Goal: Task Accomplishment & Management: Complete application form

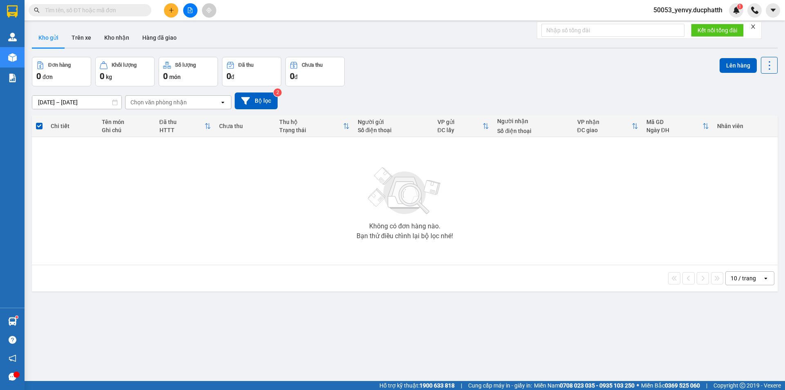
click at [170, 9] on icon "plus" at bounding box center [171, 10] width 6 height 6
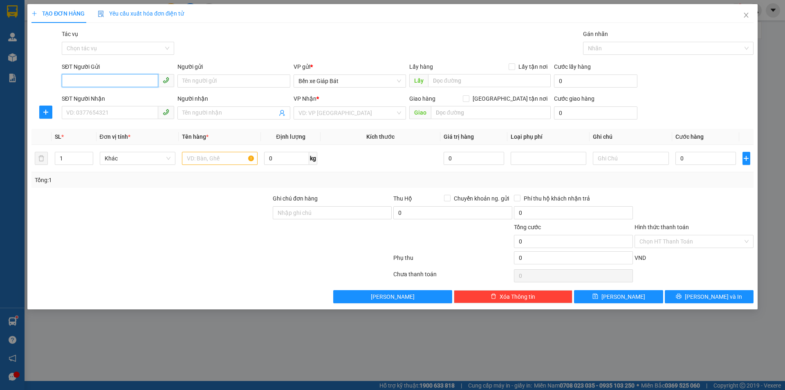
click at [119, 77] on input "SĐT Người Gửi" at bounding box center [110, 80] width 97 height 13
click at [129, 76] on input "0904" at bounding box center [110, 80] width 97 height 13
click at [132, 78] on input "0904" at bounding box center [110, 80] width 97 height 13
click at [90, 83] on input "0904" at bounding box center [110, 80] width 97 height 13
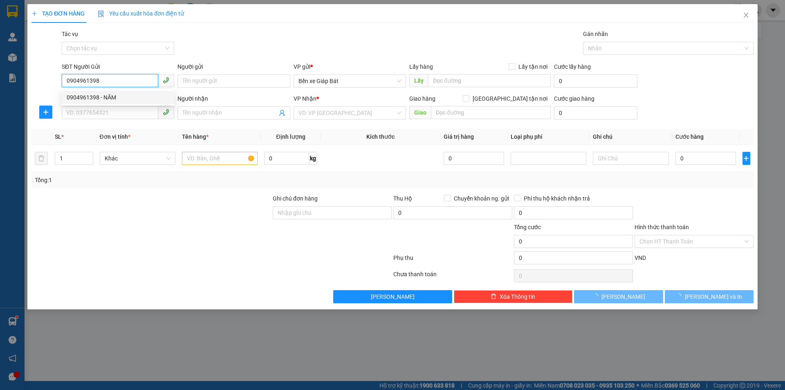
type input "0904961398"
click at [104, 90] on div "0904961398 0904961398 - NĂM" at bounding box center [118, 97] width 112 height 16
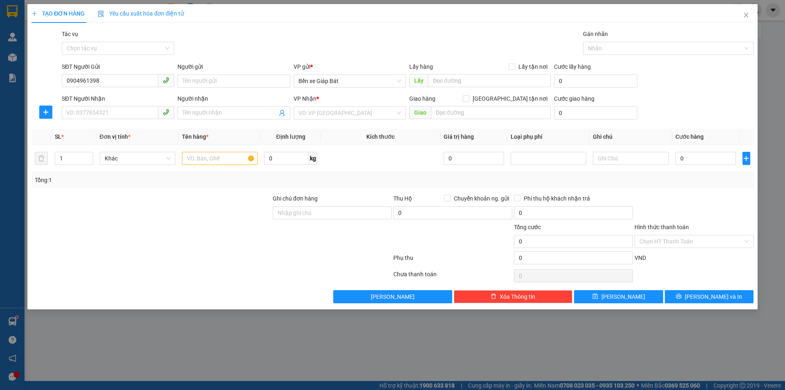
click at [108, 93] on form "SĐT Người Gửi 0904961398 Người gửi Tên người gửi VP gửi * Bến xe Giáp Bát Lấy h…" at bounding box center [392, 92] width 722 height 61
click at [109, 110] on input "SĐT Người Nhận" at bounding box center [110, 112] width 97 height 13
click at [124, 80] on input "0904961398" at bounding box center [110, 80] width 97 height 13
click at [117, 99] on div "0904961398 - NĂM" at bounding box center [118, 97] width 103 height 9
type input "NĂM"
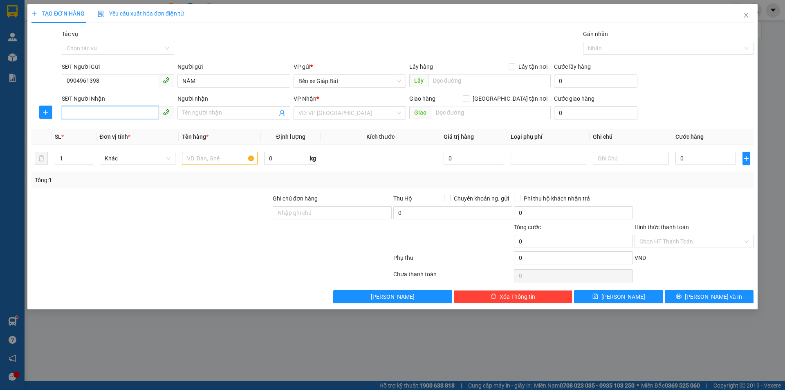
click at [118, 111] on input "SĐT Người Nhận" at bounding box center [110, 112] width 97 height 13
click at [118, 126] on div "0775262567 - HẰNG" at bounding box center [118, 129] width 103 height 9
type input "0775262567"
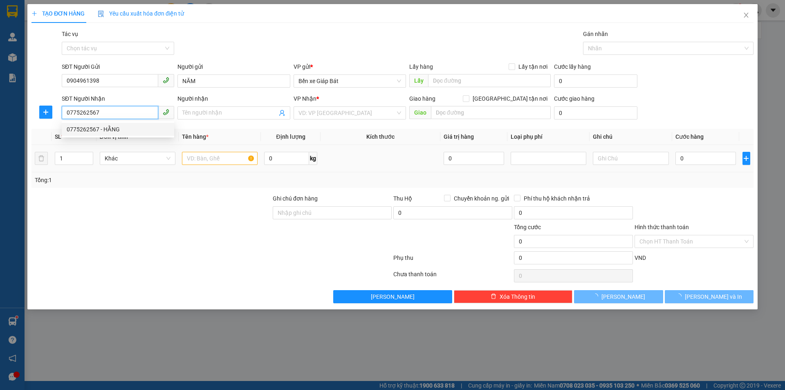
type input "HẰNG"
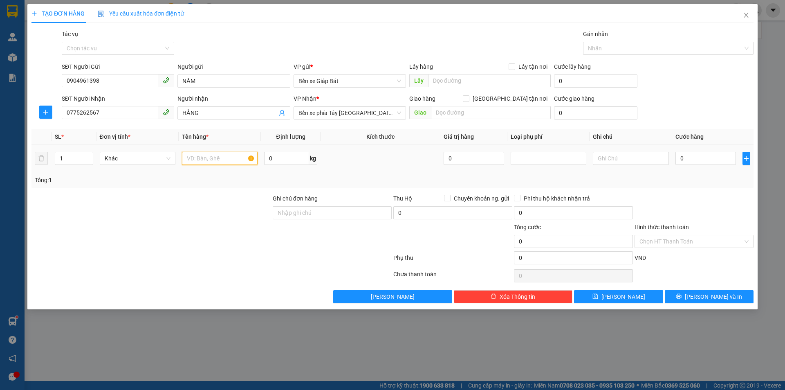
click at [221, 163] on input "text" at bounding box center [220, 158] width 76 height 13
type input "s"
type input "1 kiện sữa"
click at [703, 159] on input "0" at bounding box center [706, 158] width 61 height 13
type input "7"
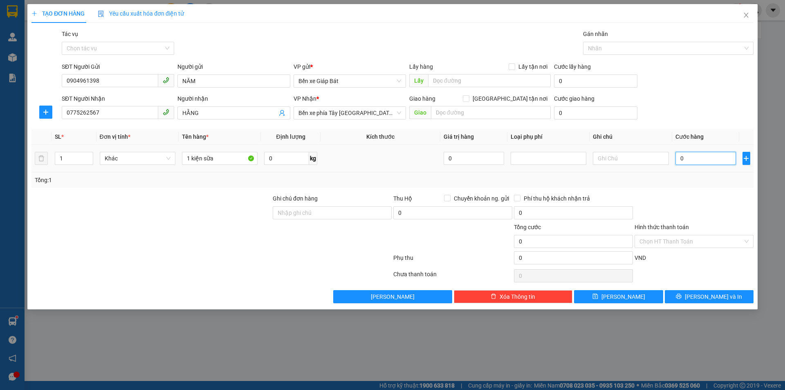
type input "7"
type input "70"
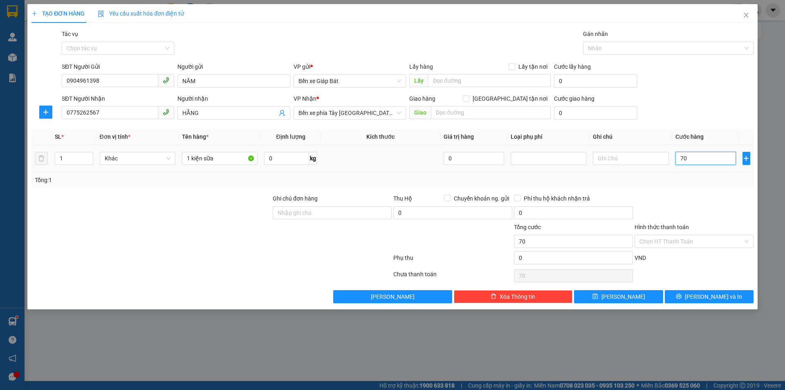
type input "700"
type input "7.000"
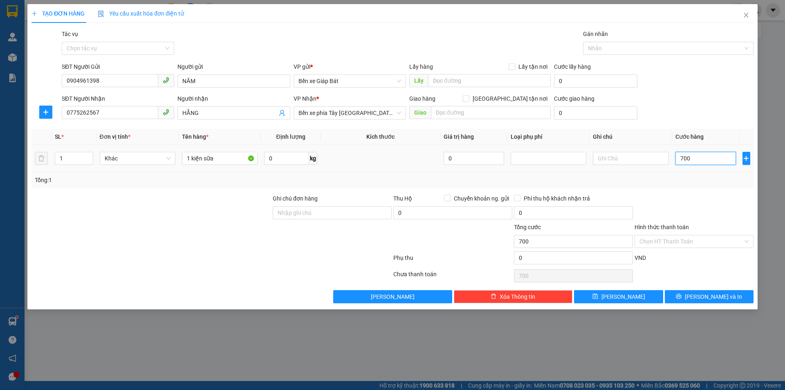
type input "7.000"
type input "70.000"
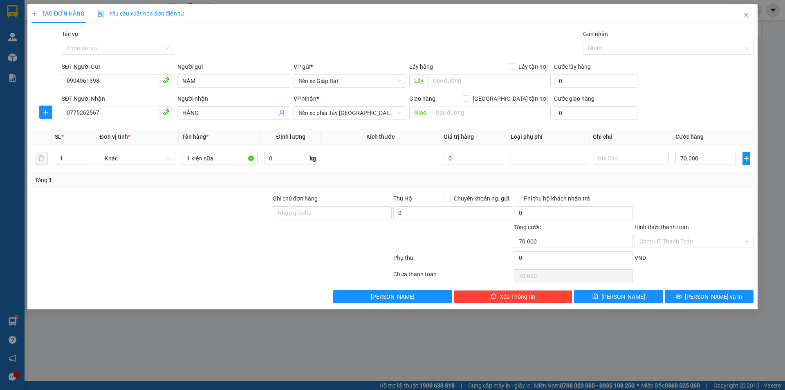
drag, startPoint x: 700, startPoint y: 106, endPoint x: 698, endPoint y: 90, distance: 15.3
click at [700, 104] on div "SĐT Người Nhận 0775262567 Người nhận HẰNG VP Nhận * Bến xe phía Tây [GEOGRAPHIC…" at bounding box center [407, 108] width 695 height 29
click at [619, 299] on span "[PERSON_NAME]" at bounding box center [624, 296] width 44 height 9
type input "0"
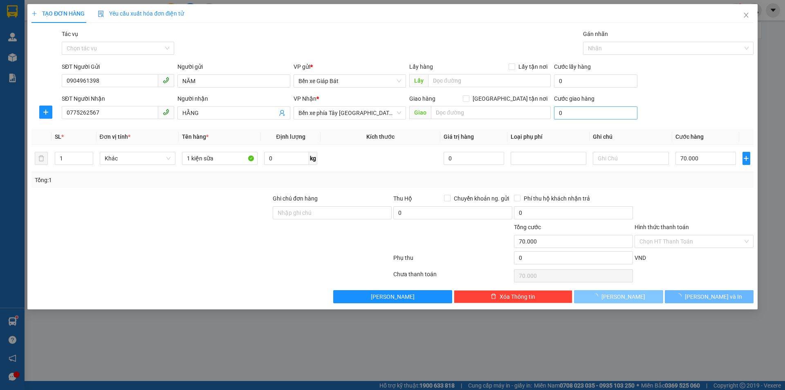
type input "0"
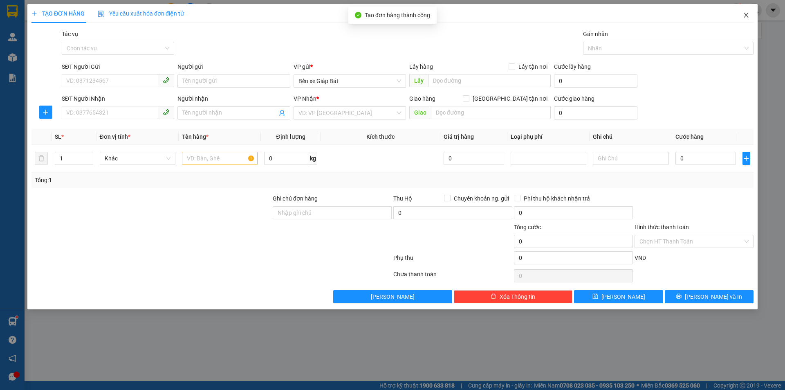
click at [743, 17] on icon "close" at bounding box center [746, 15] width 7 height 7
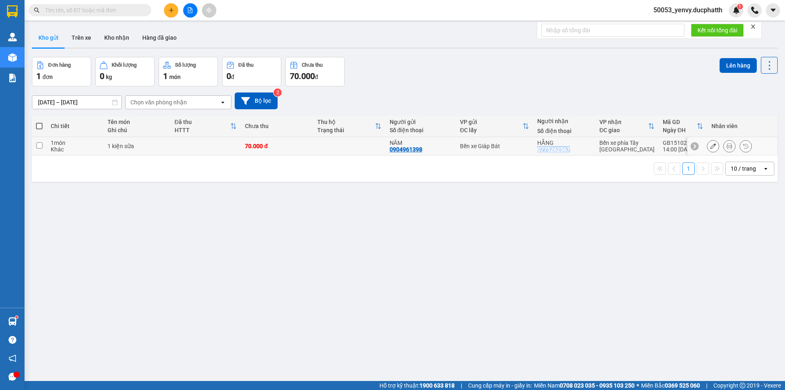
copy div "0775262567"
drag, startPoint x: 571, startPoint y: 148, endPoint x: 531, endPoint y: 147, distance: 40.1
click at [534, 148] on td "HẰNG 0775262567" at bounding box center [564, 146] width 62 height 18
checkbox input "true"
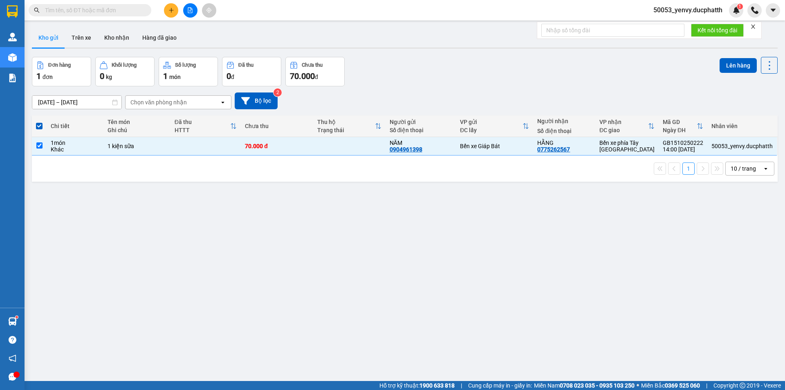
click at [121, 11] on input "text" at bounding box center [93, 10] width 97 height 9
paste input "0775262567"
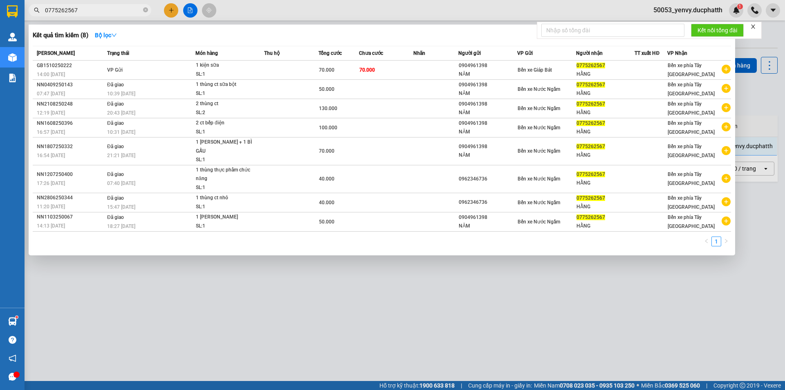
type input "0775262567"
drag, startPoint x: 780, startPoint y: 125, endPoint x: 781, endPoint y: 116, distance: 9.1
click at [780, 123] on div at bounding box center [392, 195] width 785 height 390
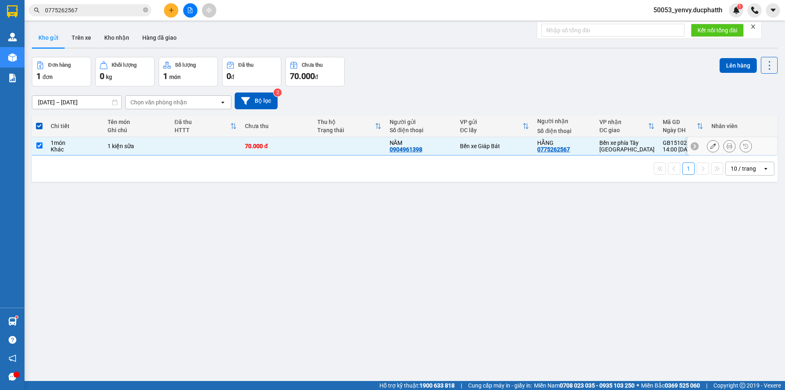
click at [36, 144] on input "checkbox" at bounding box center [39, 145] width 6 height 6
checkbox input "false"
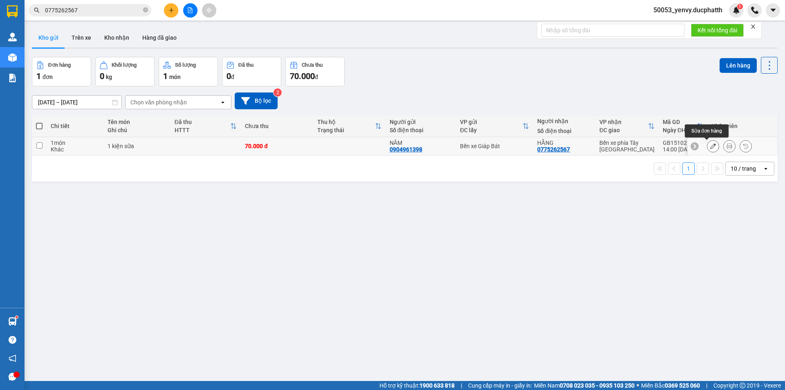
click at [710, 146] on icon at bounding box center [713, 146] width 6 height 6
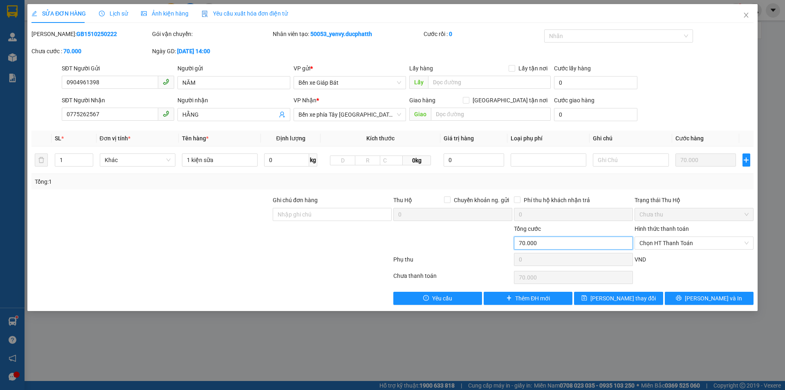
click at [544, 243] on input "70.000" at bounding box center [573, 242] width 119 height 13
drag, startPoint x: 461, startPoint y: 189, endPoint x: 475, endPoint y: 192, distance: 14.4
click at [462, 189] on div "Tổng: 1" at bounding box center [392, 182] width 722 height 16
click at [465, 239] on div at bounding box center [453, 238] width 121 height 29
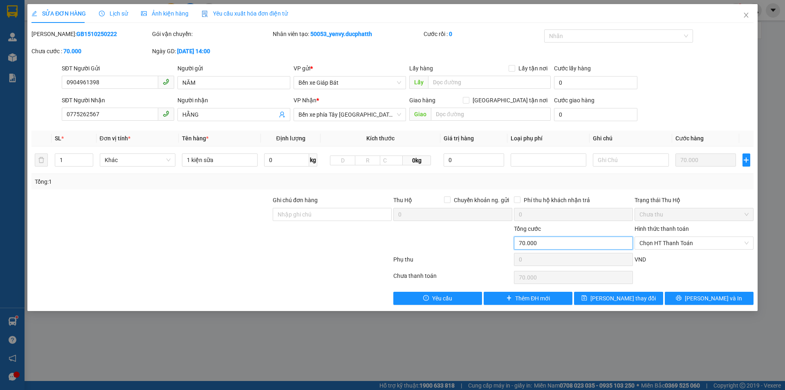
click at [564, 240] on input "70.000" at bounding box center [573, 242] width 119 height 13
click at [149, 81] on input "0904961398" at bounding box center [110, 82] width 97 height 13
drag, startPoint x: 752, startPoint y: 14, endPoint x: 748, endPoint y: 13, distance: 4.4
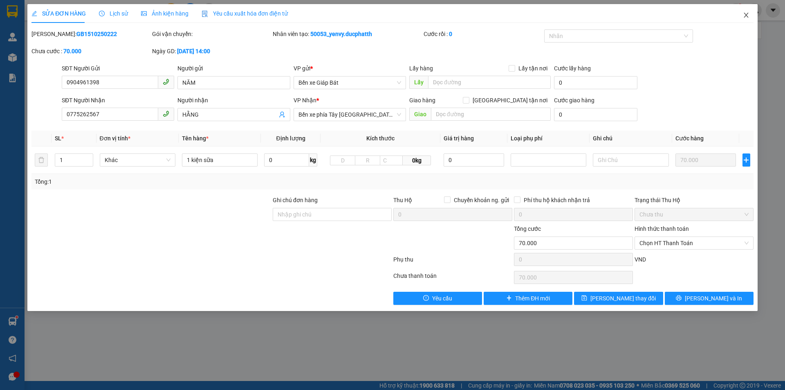
click at [752, 15] on span "Close" at bounding box center [746, 15] width 23 height 23
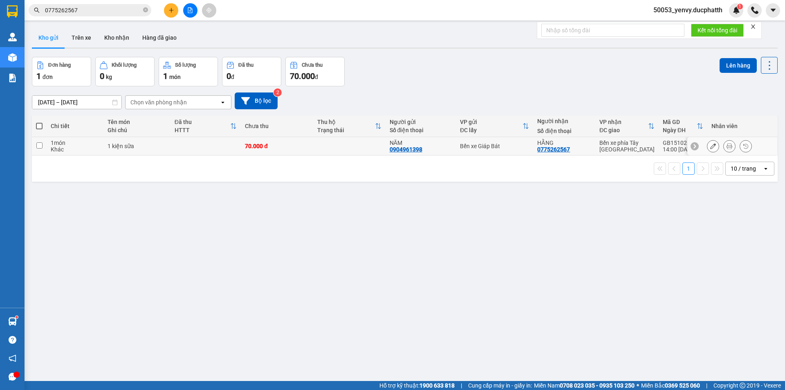
click at [710, 147] on icon at bounding box center [713, 146] width 6 height 6
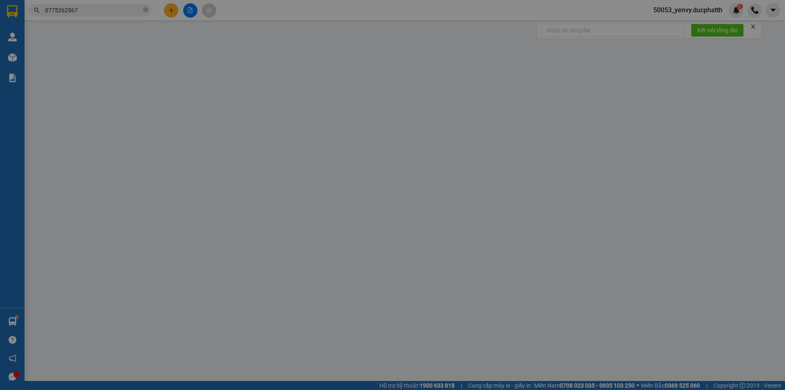
type input "0904961398"
type input "NĂM"
type input "0775262567"
type input "HẰNG"
type input "0"
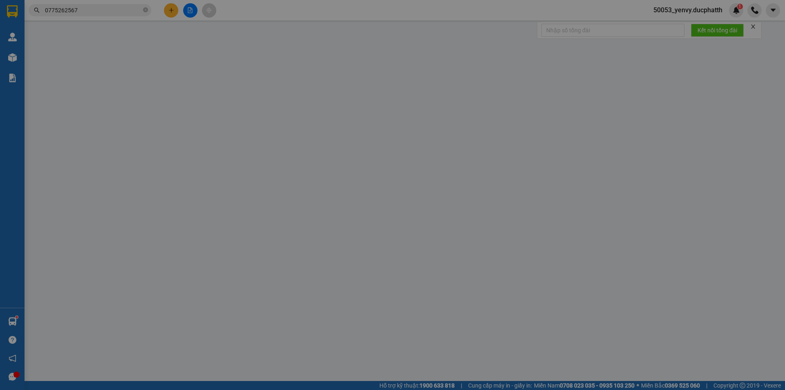
type input "70.000"
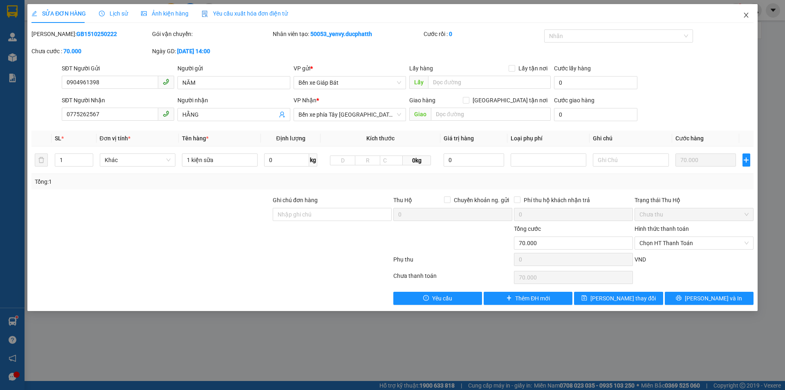
click at [742, 16] on span "Close" at bounding box center [746, 15] width 23 height 23
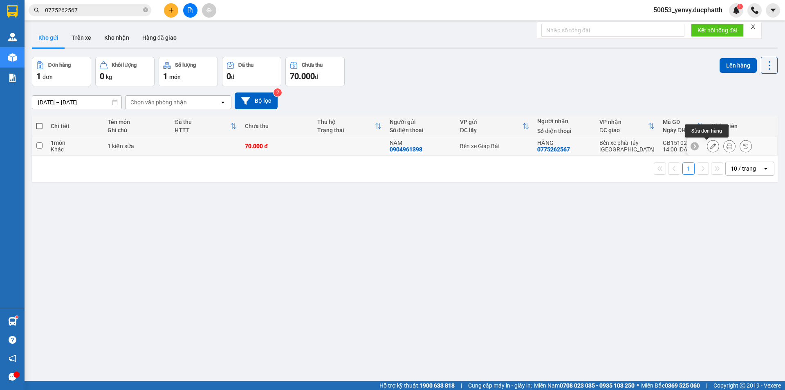
click at [710, 144] on button at bounding box center [712, 146] width 11 height 14
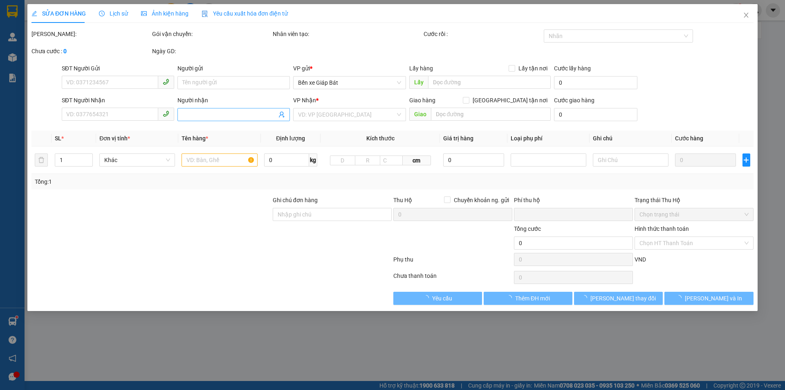
type input "0904961398"
type input "NĂM"
type input "0775262567"
type input "HẰNG"
type input "0"
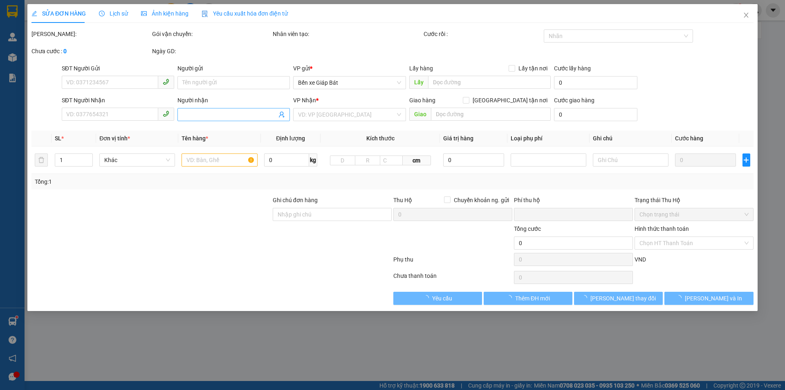
type input "70.000"
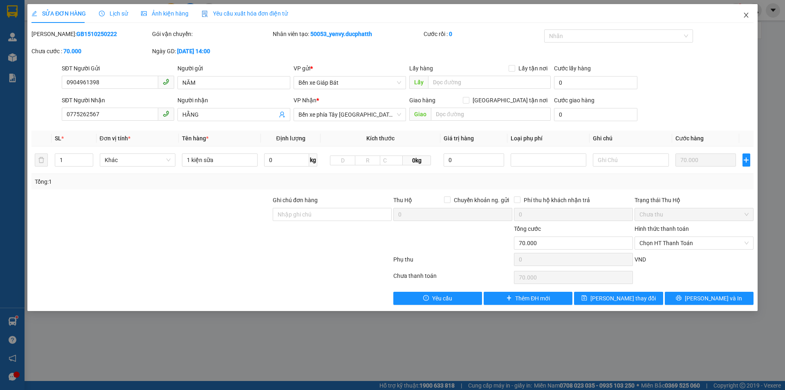
click at [746, 16] on icon "close" at bounding box center [746, 15] width 4 height 5
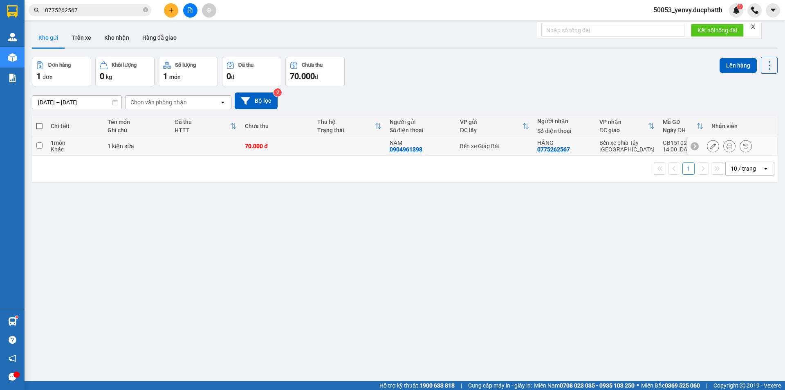
click at [40, 146] on input "checkbox" at bounding box center [39, 145] width 6 height 6
checkbox input "true"
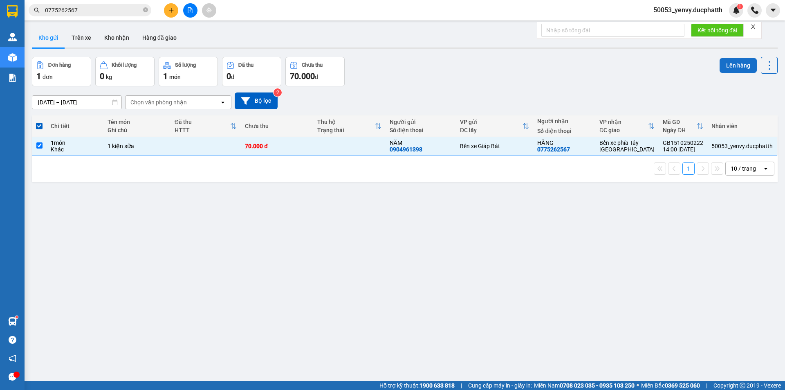
click at [729, 66] on button "Lên hàng" at bounding box center [738, 65] width 37 height 15
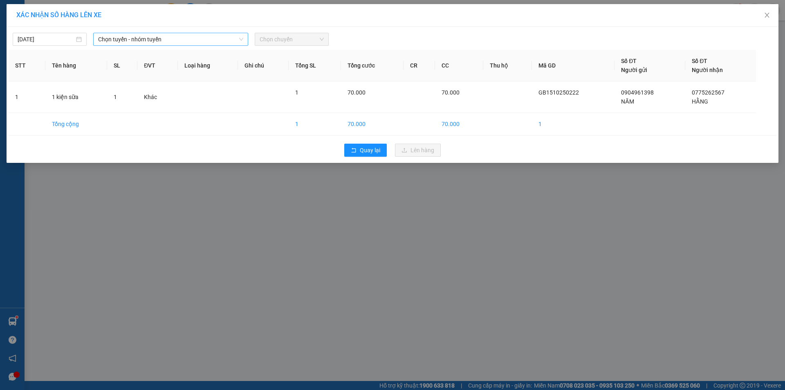
click at [184, 42] on span "Chọn tuyến - nhóm tuyến" at bounding box center [170, 39] width 145 height 12
drag, startPoint x: 121, startPoint y: 48, endPoint x: 121, endPoint y: 43, distance: 4.5
click at [121, 46] on div "[DATE] Chọn tuyến - nhóm tuyến LỌC THEO Nhóm tuyến Tuyến Chọn tất cả Danh sách …" at bounding box center [393, 95] width 772 height 136
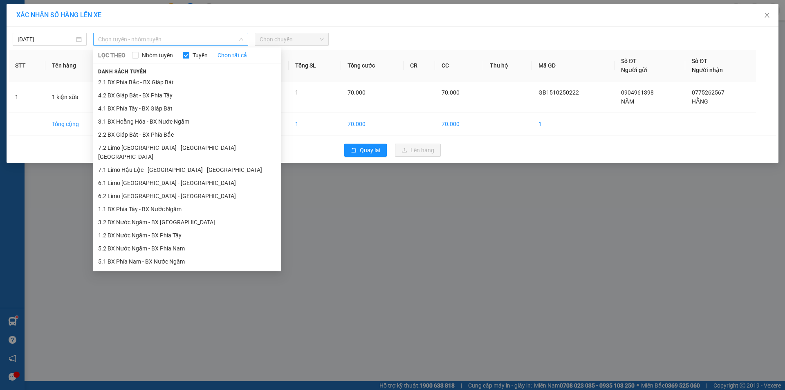
click at [121, 43] on span "Chọn tuyến - nhóm tuyến" at bounding box center [170, 39] width 145 height 12
click at [140, 130] on li "2.2 BX Giáp Bát - BX Phía Bắc" at bounding box center [187, 134] width 188 height 13
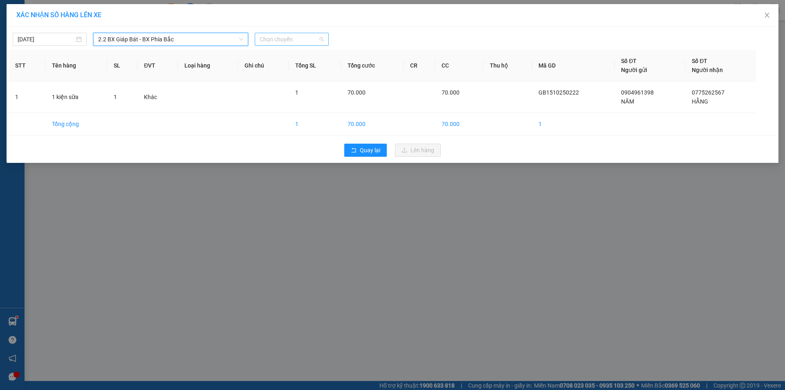
click at [303, 40] on span "Chọn chuyến" at bounding box center [292, 39] width 64 height 12
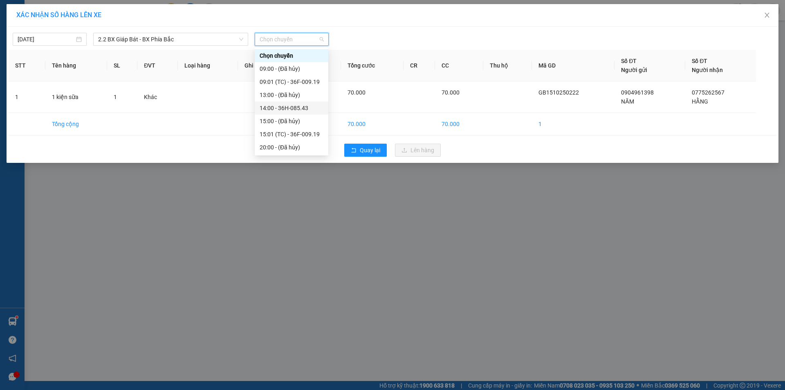
click at [287, 106] on div "14:00 - 36H-085.43" at bounding box center [292, 107] width 64 height 9
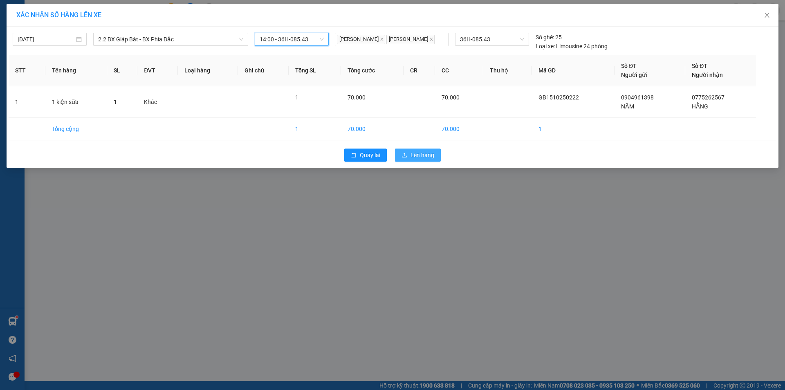
click at [423, 154] on span "Lên hàng" at bounding box center [423, 154] width 24 height 9
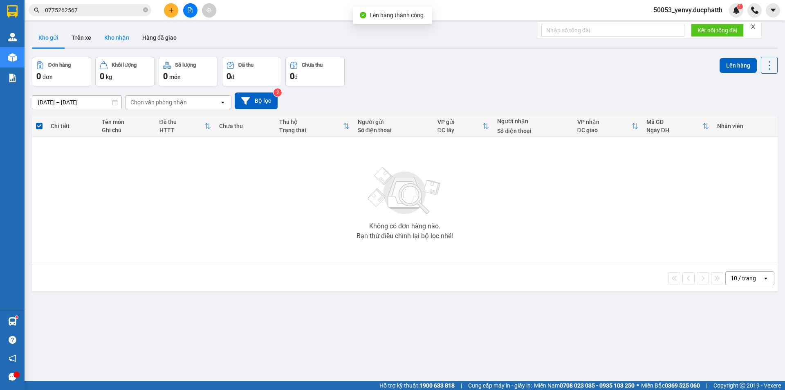
click at [103, 38] on button "Kho nhận" at bounding box center [117, 38] width 38 height 20
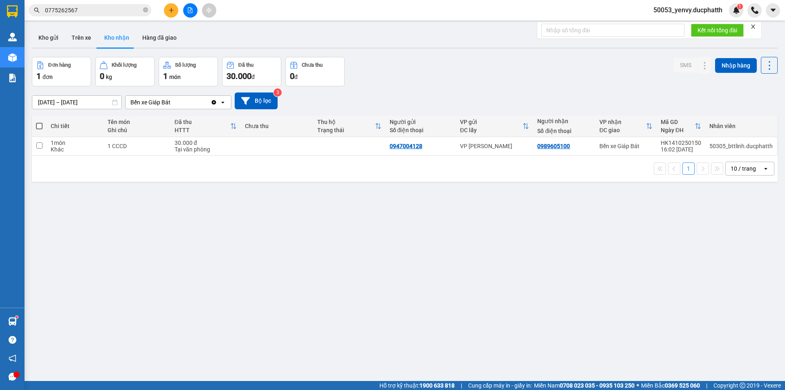
click at [77, 5] on span "0775262567" at bounding box center [90, 10] width 123 height 12
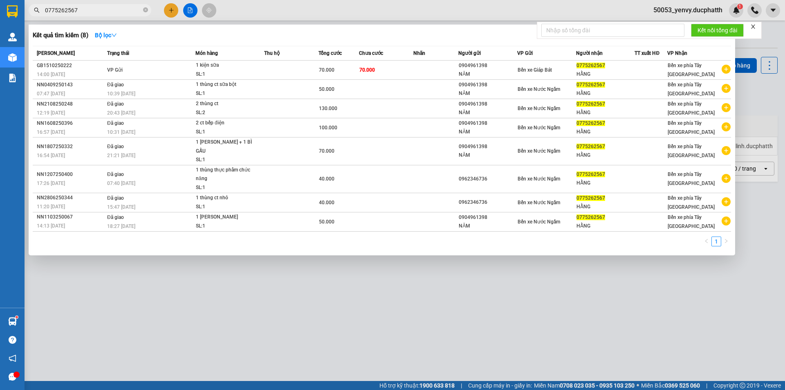
click at [82, 9] on input "0775262567" at bounding box center [93, 10] width 97 height 9
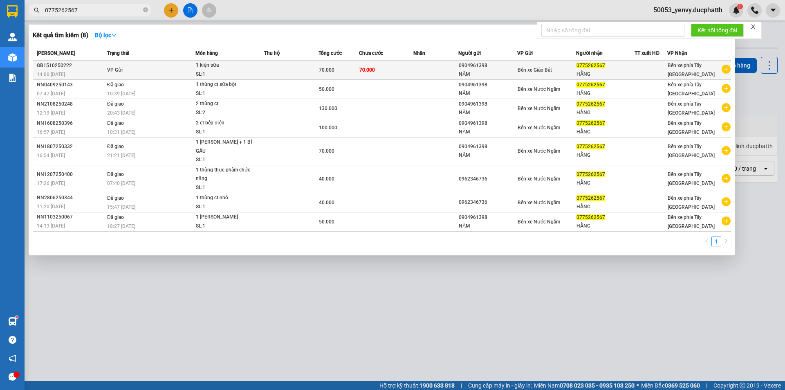
click at [604, 69] on div "0775262567" at bounding box center [606, 65] width 58 height 9
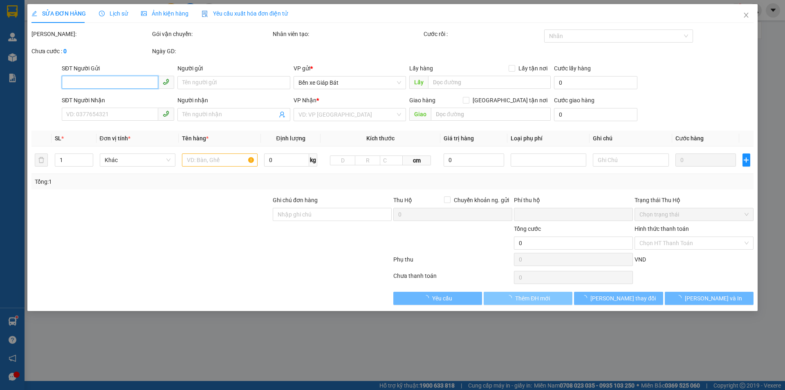
type input "0904961398"
type input "NĂM"
type input "0775262567"
type input "HẰNG"
type input "0"
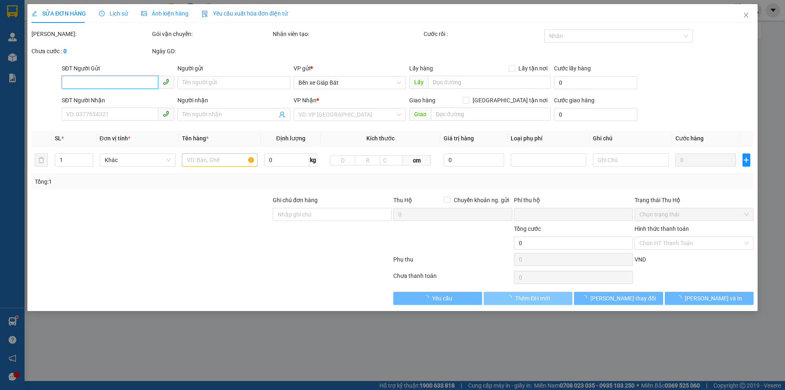
type input "70.000"
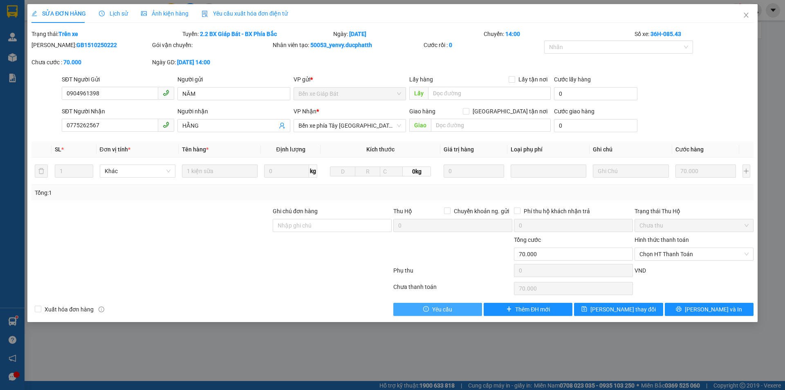
click at [436, 306] on span "Yêu cầu" at bounding box center [442, 309] width 20 height 9
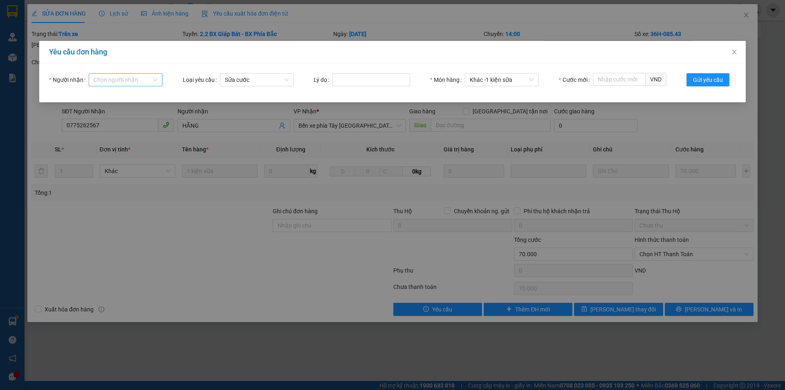
click at [128, 78] on input "Người nhận" at bounding box center [123, 80] width 58 height 12
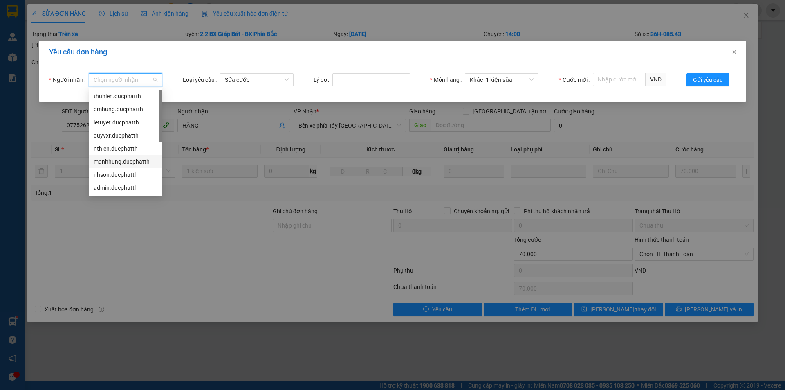
scroll to position [52, 0]
click at [115, 184] on div "hotro.ducphatth" at bounding box center [126, 187] width 64 height 9
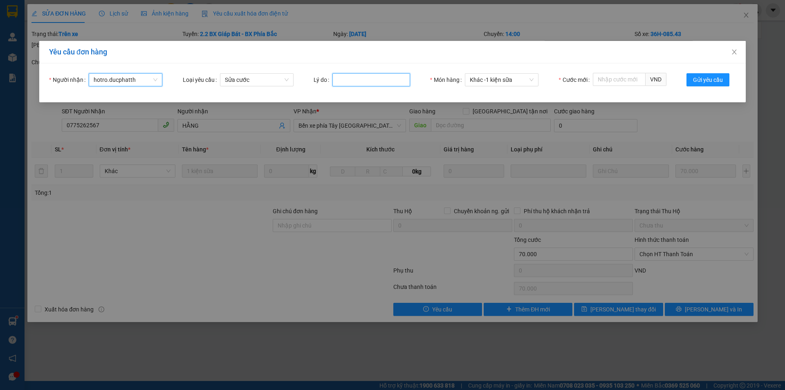
click at [371, 75] on input "Lý do" at bounding box center [371, 79] width 78 height 13
click at [384, 80] on input "Lý do" at bounding box center [371, 79] width 78 height 13
type input "lên nhầm đơn"
click at [624, 77] on input "Cước mới" at bounding box center [619, 79] width 53 height 13
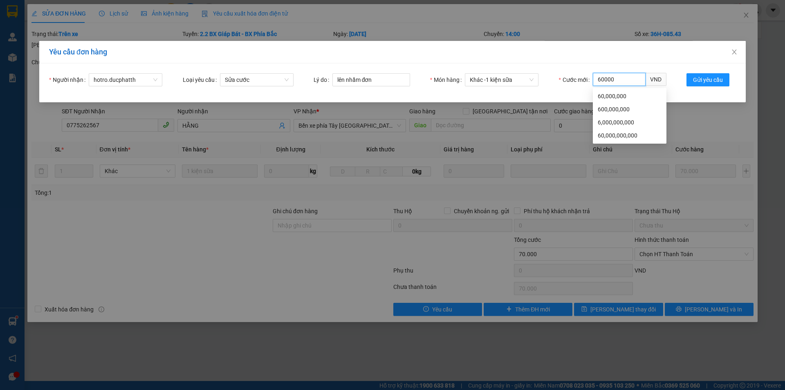
type input "60000"
click at [652, 63] on div "Yêu cầu đơn hàng" at bounding box center [392, 52] width 707 height 22
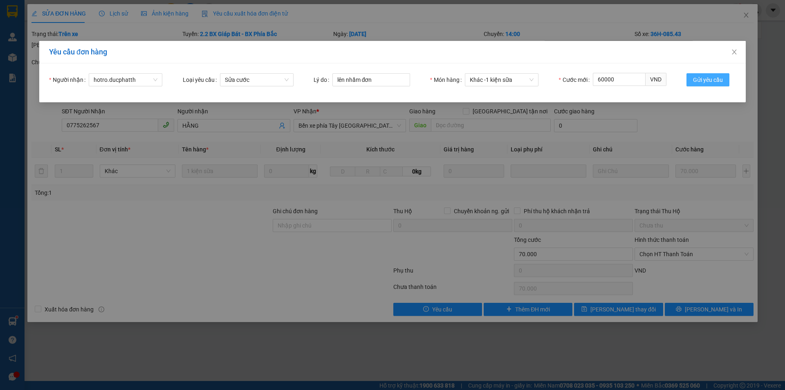
click at [711, 79] on span "Gửi yêu cầu" at bounding box center [708, 79] width 30 height 9
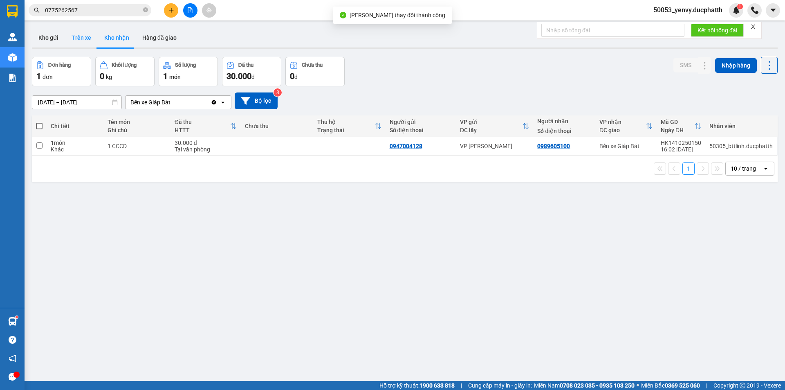
click at [80, 34] on button "Trên xe" at bounding box center [81, 38] width 33 height 20
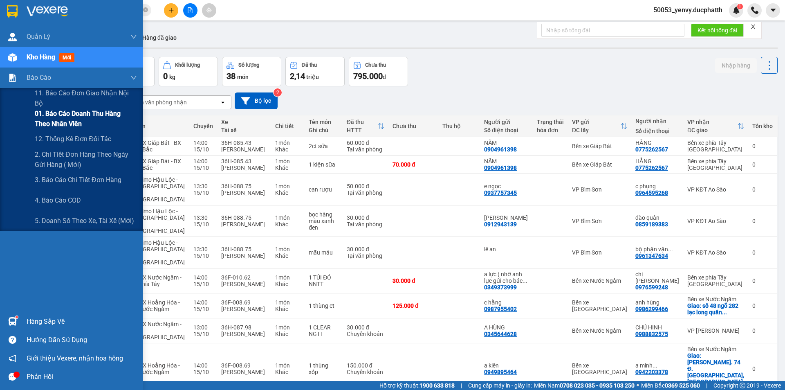
click at [60, 113] on span "01. Báo cáo doanh thu hàng theo nhân viên" at bounding box center [86, 118] width 102 height 20
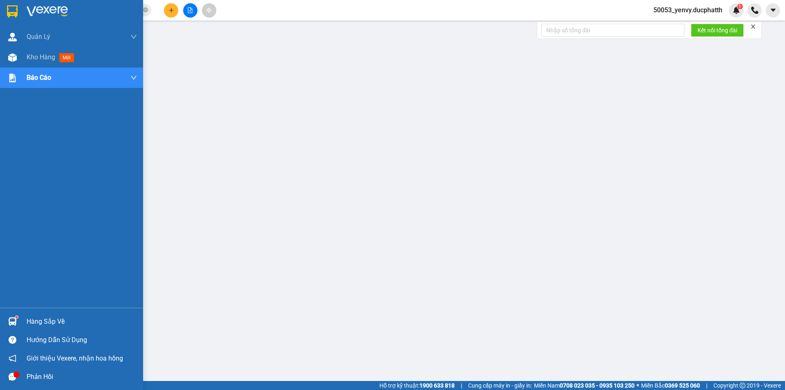
click at [7, 317] on div at bounding box center [12, 321] width 14 height 14
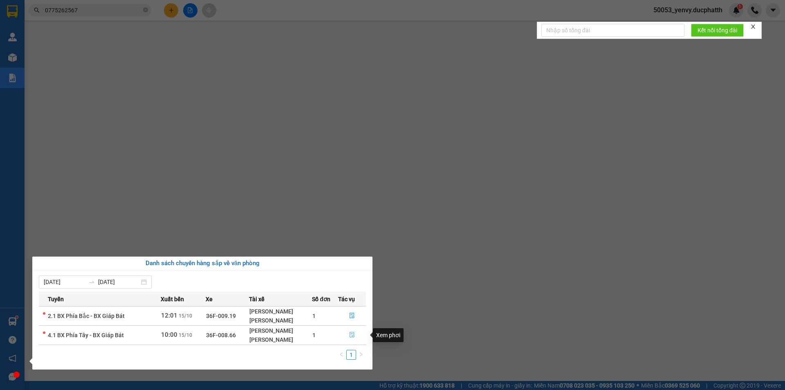
click at [343, 332] on button "button" at bounding box center [352, 334] width 27 height 13
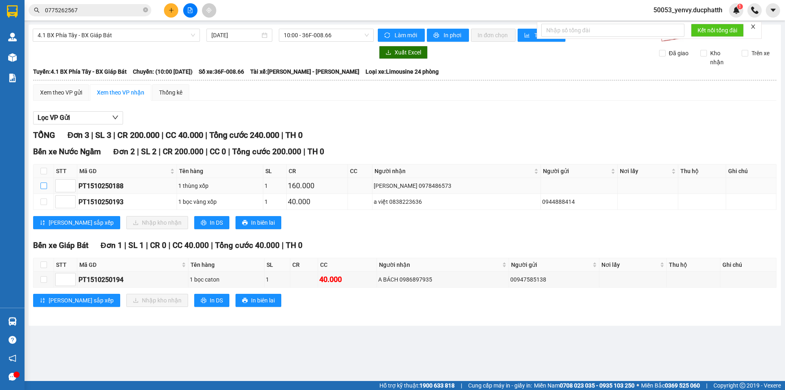
click at [42, 184] on input "checkbox" at bounding box center [43, 185] width 7 height 7
checkbox input "true"
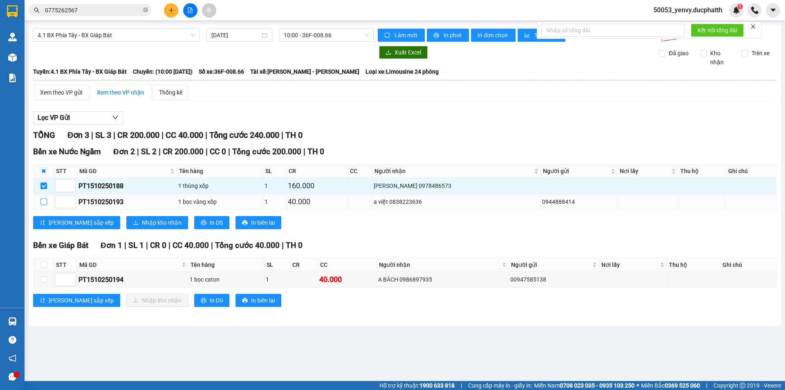
click at [42, 197] on label at bounding box center [43, 201] width 7 height 9
click at [42, 198] on input "checkbox" at bounding box center [43, 201] width 7 height 7
checkbox input "true"
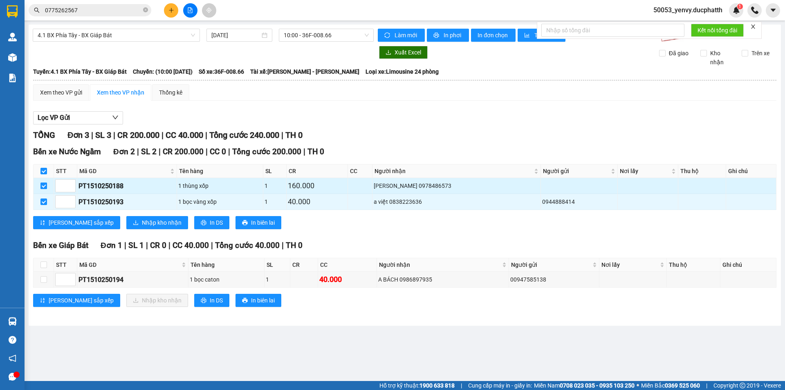
click at [43, 185] on input "checkbox" at bounding box center [43, 185] width 7 height 7
checkbox input "false"
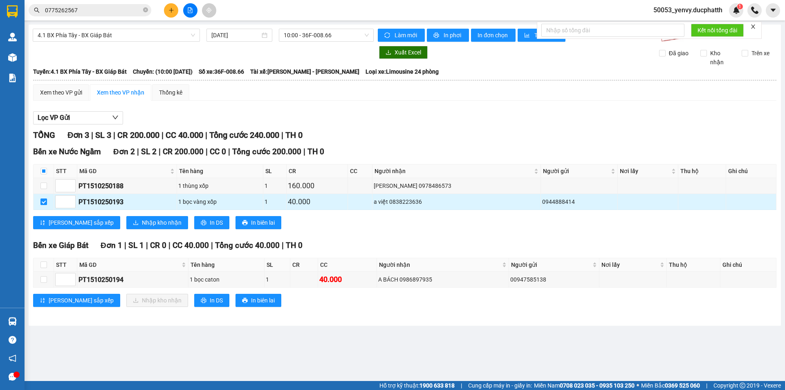
click at [43, 202] on input "checkbox" at bounding box center [43, 201] width 7 height 7
checkbox input "false"
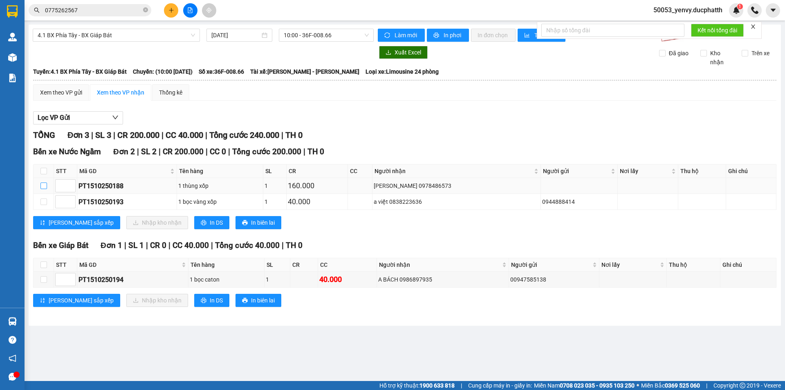
click at [45, 183] on input "checkbox" at bounding box center [43, 185] width 7 height 7
checkbox input "true"
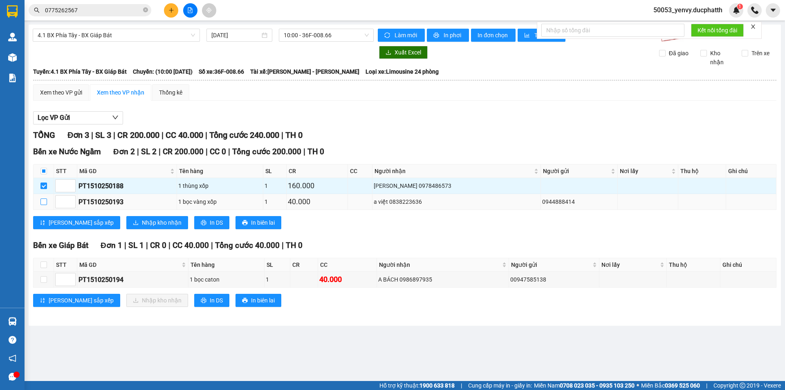
click at [44, 199] on input "checkbox" at bounding box center [43, 201] width 7 height 7
checkbox input "true"
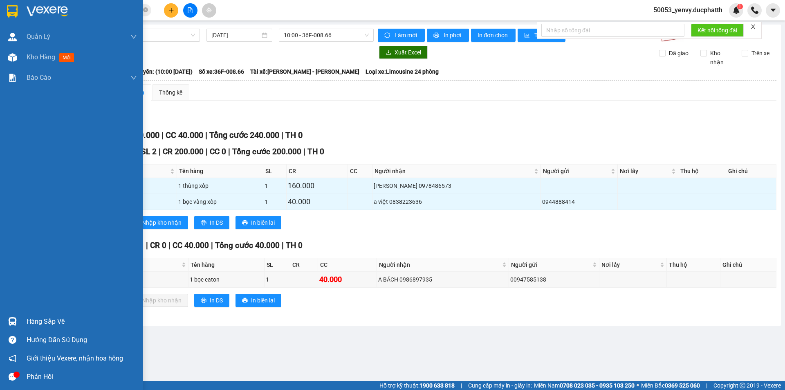
click at [16, 312] on div "Hàng sắp về" at bounding box center [71, 321] width 143 height 18
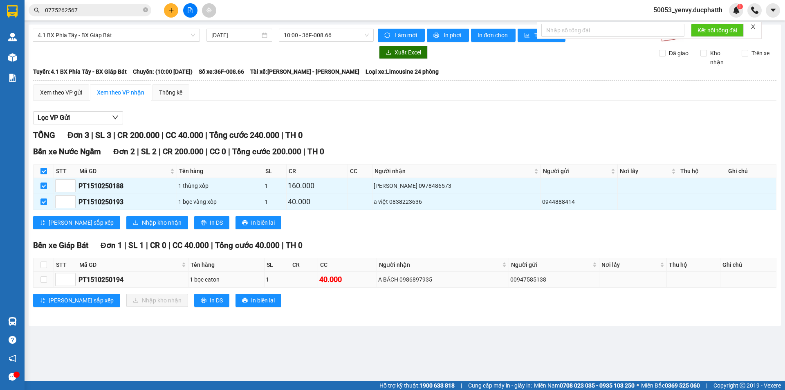
drag, startPoint x: 417, startPoint y: 312, endPoint x: 321, endPoint y: 274, distance: 103.2
click at [416, 312] on section "Kết quả tìm kiếm ( 8 ) Bộ lọc Mã ĐH Trạng thái Món hàng Thu hộ Tổng cước Chưa c…" at bounding box center [392, 195] width 785 height 390
click at [44, 182] on label at bounding box center [43, 185] width 7 height 9
click at [44, 182] on input "checkbox" at bounding box center [43, 185] width 7 height 7
checkbox input "false"
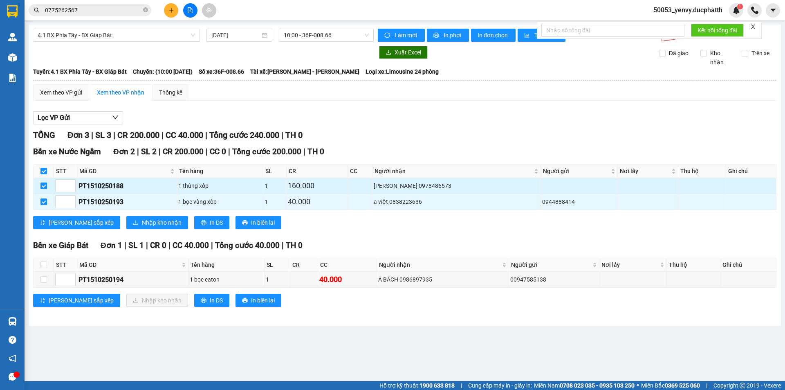
checkbox input "false"
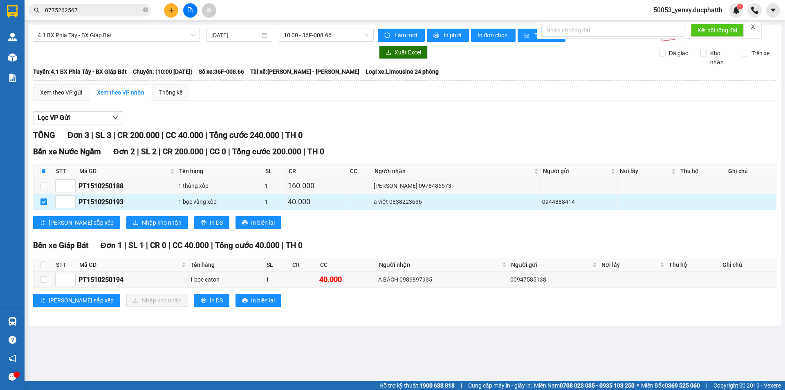
click at [43, 198] on label at bounding box center [43, 201] width 7 height 9
click at [43, 198] on input "checkbox" at bounding box center [43, 201] width 7 height 7
checkbox input "false"
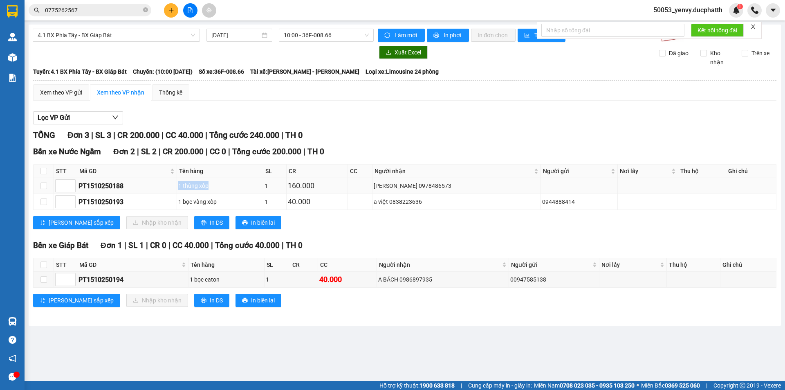
drag, startPoint x: 203, startPoint y: 184, endPoint x: 179, endPoint y: 184, distance: 24.1
click at [179, 184] on div "1 thùng xốp" at bounding box center [219, 185] width 83 height 9
copy div "0978486573"
drag, startPoint x: 455, startPoint y: 186, endPoint x: 421, endPoint y: 187, distance: 34.4
click at [421, 187] on div "[PERSON_NAME] 0978486573" at bounding box center [456, 185] width 165 height 9
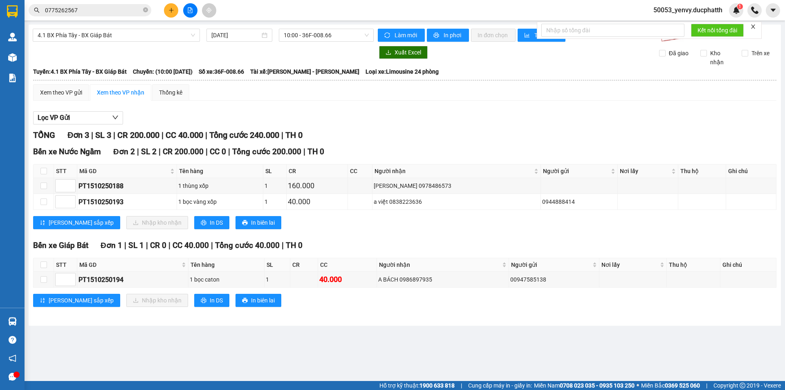
click at [107, 14] on input "0775262567" at bounding box center [93, 10] width 97 height 9
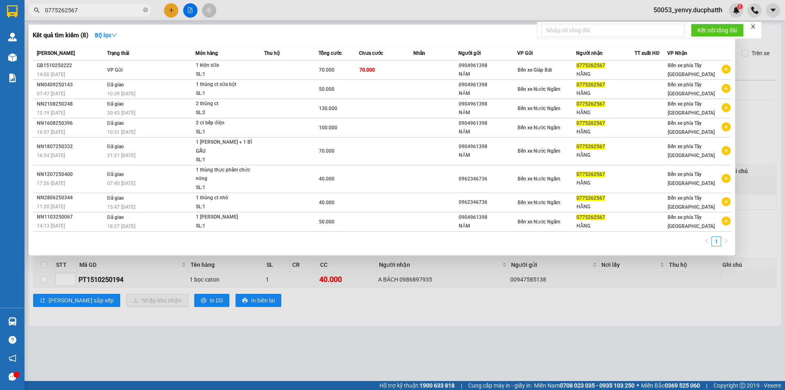
paste input "0978486573"
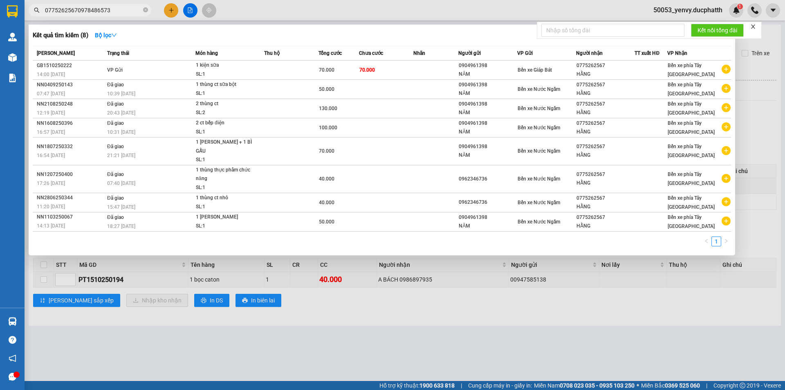
click at [107, 14] on input "07752625670978486573" at bounding box center [93, 10] width 97 height 9
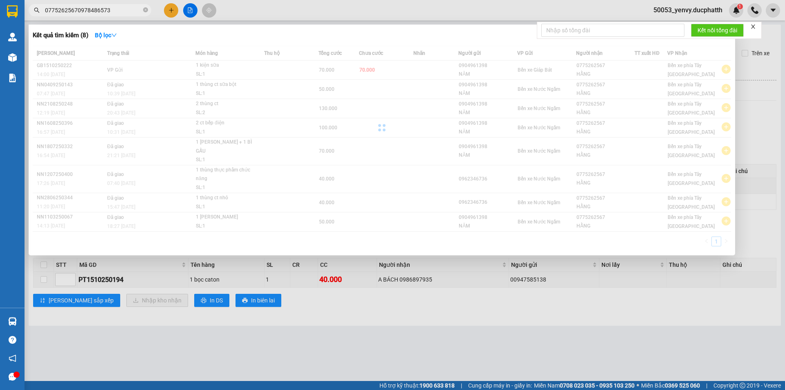
click at [107, 14] on input "07752625670978486573" at bounding box center [93, 10] width 97 height 9
paste input "text"
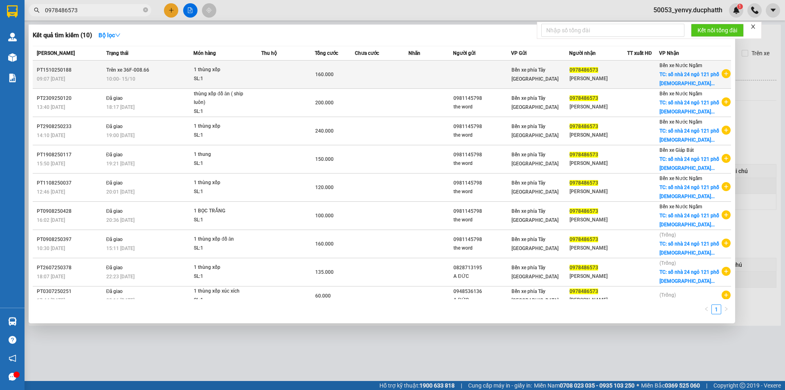
type input "0978486573"
click at [423, 79] on td at bounding box center [431, 75] width 45 height 28
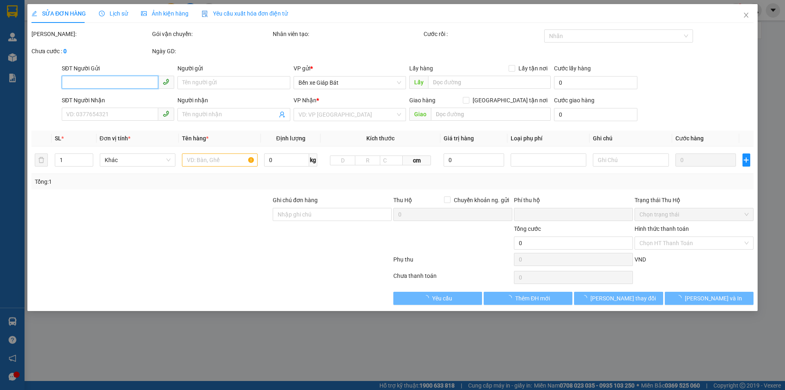
type input "0978486573"
type input "[PERSON_NAME]"
checkbox input "true"
type input "số nhà 24 ngỏ 121 phố [DEMOGRAPHIC_DATA][GEOGRAPHIC_DATA]"
type input "GỬI TT ck 15/109h8 [PERSON_NAME] (160k)"
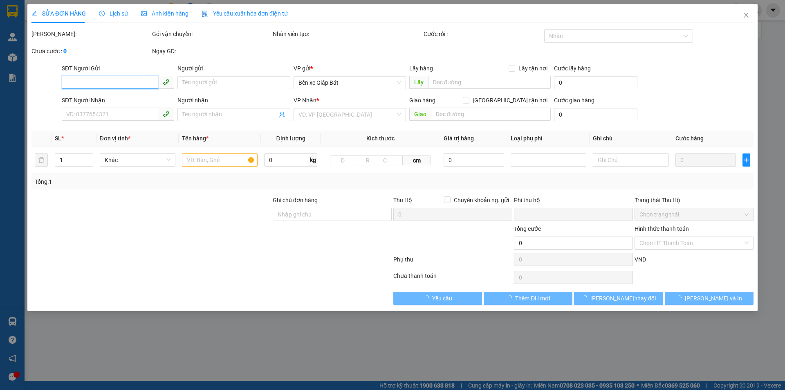
type input "0"
type input "160.000"
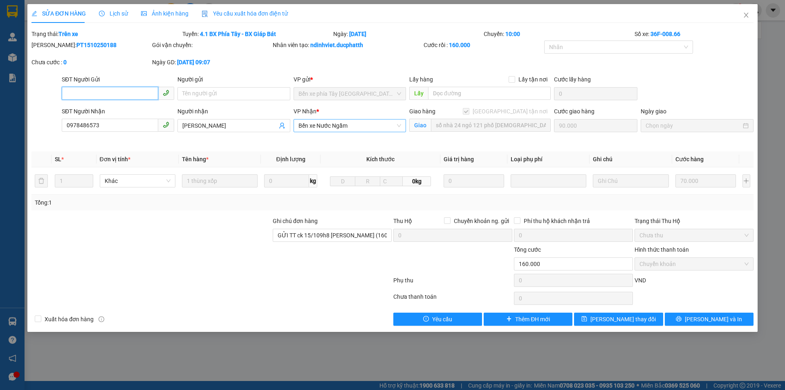
click at [322, 129] on span "Bến xe Nước Ngầm" at bounding box center [350, 125] width 103 height 12
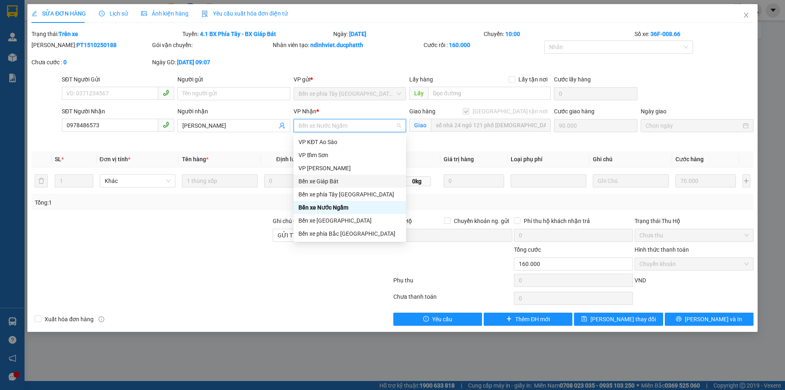
click at [351, 180] on div "Bến xe Giáp Bát" at bounding box center [350, 181] width 103 height 9
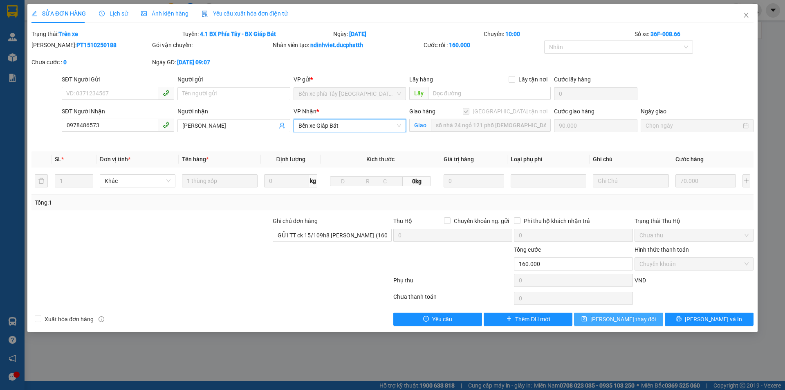
click at [610, 319] on span "[PERSON_NAME] thay đổi" at bounding box center [622, 318] width 65 height 9
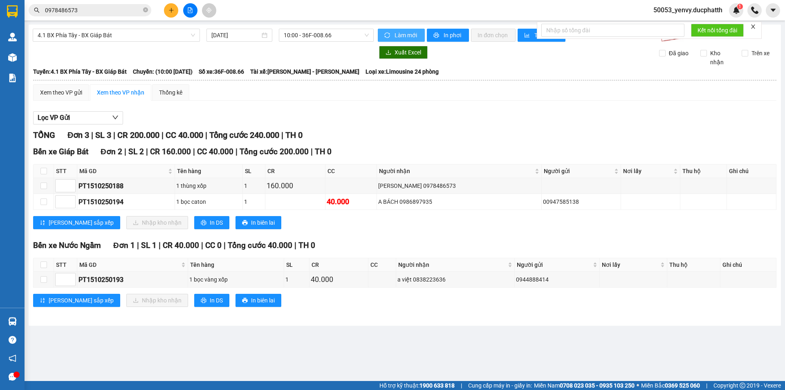
click at [414, 36] on span "Làm mới" at bounding box center [407, 35] width 24 height 9
drag, startPoint x: 427, startPoint y: 201, endPoint x: 396, endPoint y: 201, distance: 30.7
click at [396, 201] on div "A BÁCH 0986897935" at bounding box center [459, 201] width 162 height 9
copy div "0986897935"
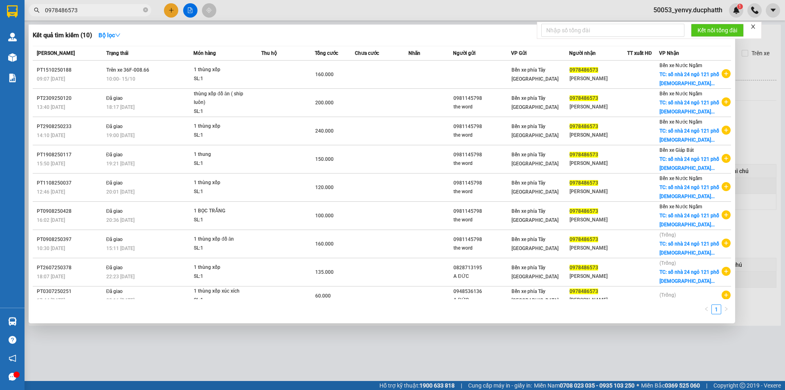
click at [107, 12] on input "0978486573" at bounding box center [93, 10] width 97 height 9
paste input "86897935"
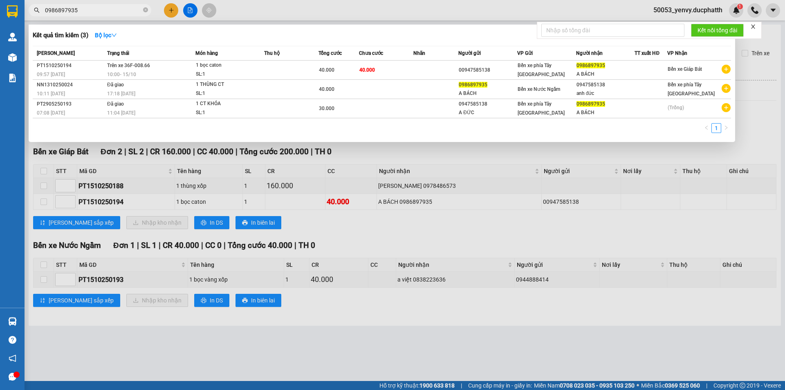
type input "0986897935"
click at [605, 188] on div at bounding box center [392, 195] width 785 height 390
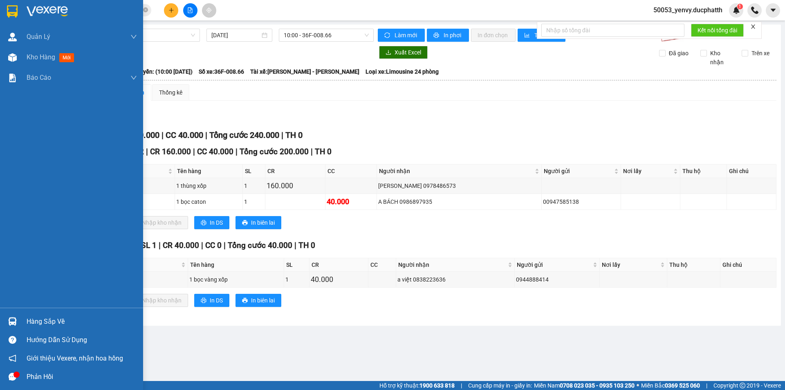
click at [32, 323] on div "Hàng sắp về" at bounding box center [82, 321] width 110 height 12
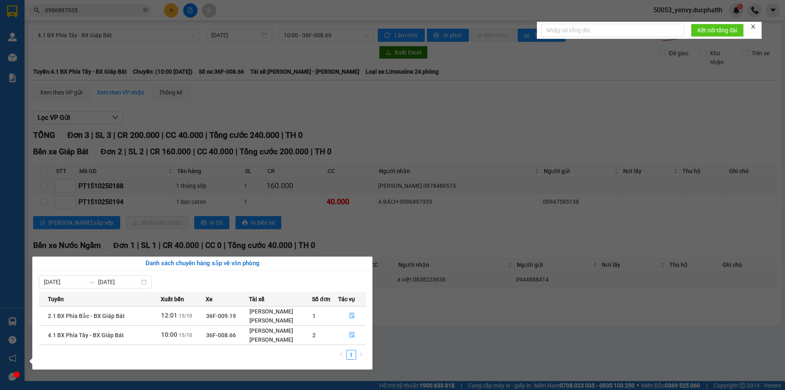
click at [491, 328] on section "Kết quả tìm kiếm ( 3 ) Bộ lọc Mã ĐH Trạng thái Món hàng Thu hộ Tổng cước Chưa c…" at bounding box center [392, 195] width 785 height 390
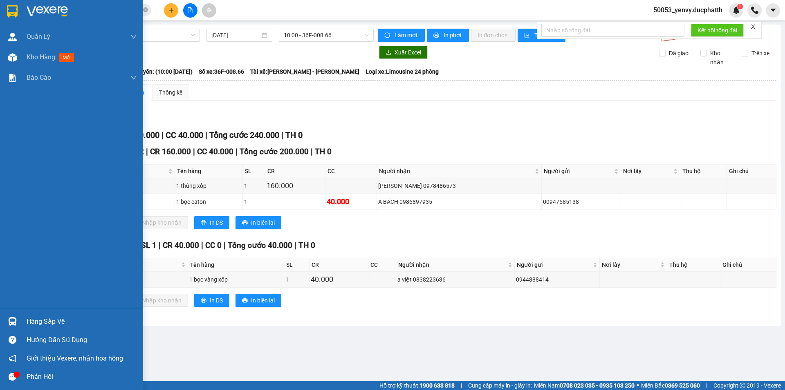
click at [30, 322] on div "Hàng sắp về" at bounding box center [82, 321] width 110 height 12
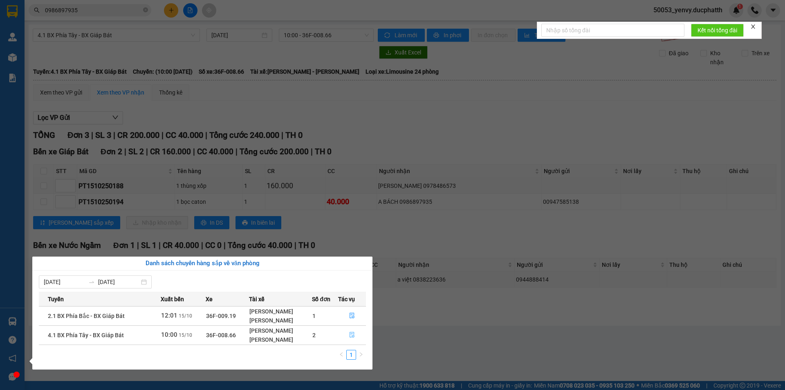
click at [347, 336] on button "button" at bounding box center [352, 334] width 27 height 13
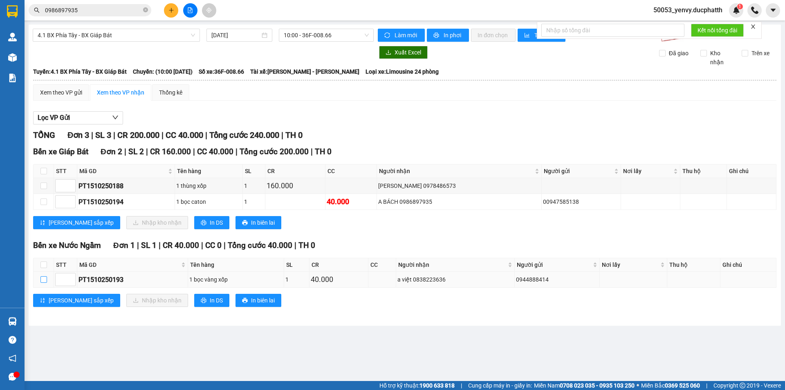
click at [46, 281] on input "checkbox" at bounding box center [43, 279] width 7 height 7
checkbox input "true"
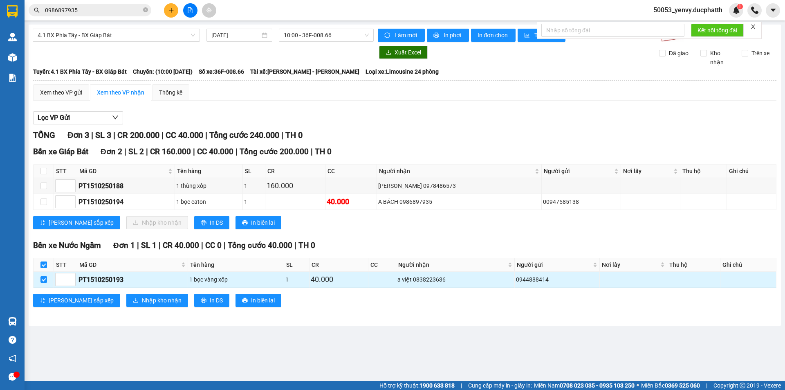
click at [38, 279] on td at bounding box center [44, 280] width 20 height 16
copy div "0838223636"
drag, startPoint x: 438, startPoint y: 279, endPoint x: 414, endPoint y: 279, distance: 23.7
click at [414, 279] on div "a việt 0838223636" at bounding box center [455, 279] width 116 height 9
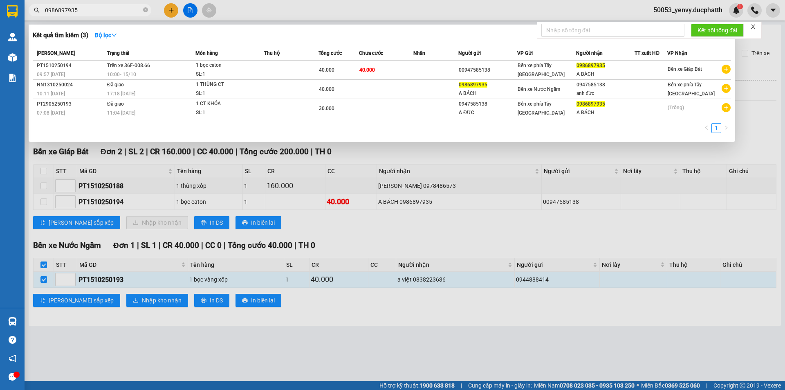
click at [107, 11] on input "0986897935" at bounding box center [93, 10] width 97 height 9
paste input "838223636"
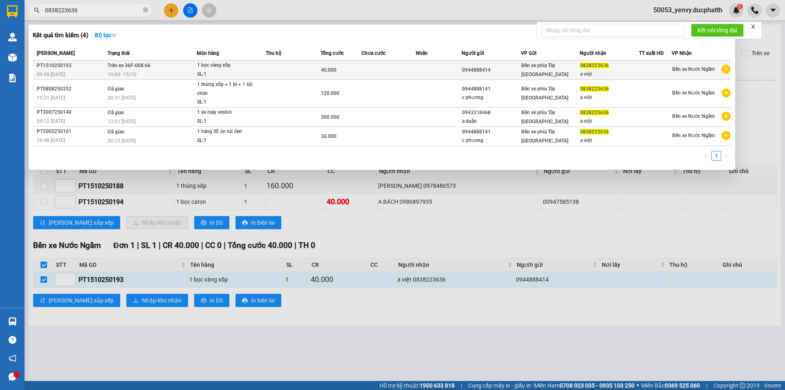
type input "0838223636"
click at [629, 68] on div "0838223636" at bounding box center [609, 65] width 58 height 9
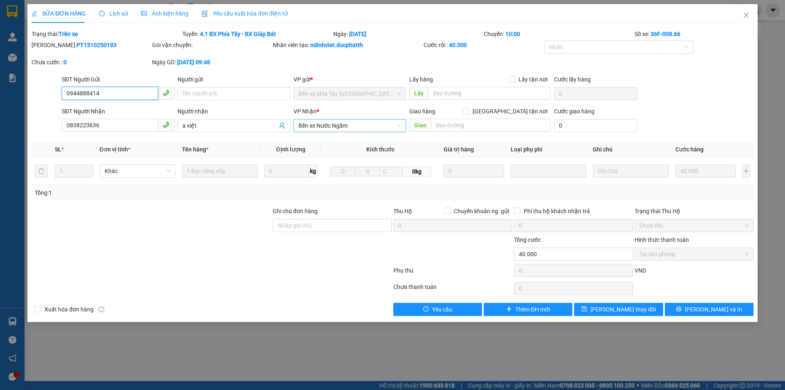
click at [360, 121] on span "Bến xe Nước Ngầm" at bounding box center [350, 125] width 103 height 12
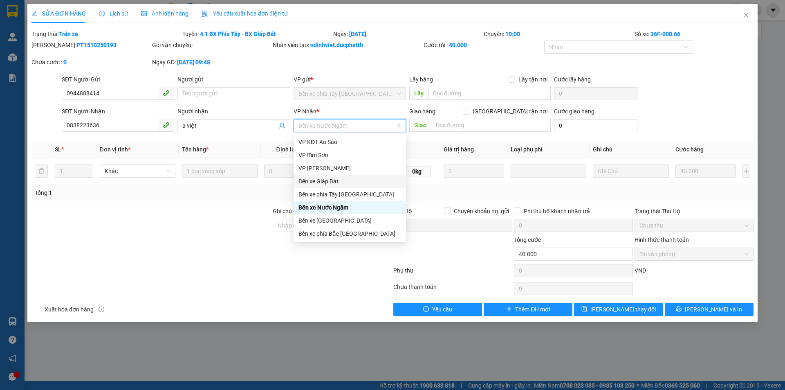
click at [341, 184] on div "Bến xe Giáp Bát" at bounding box center [350, 181] width 103 height 9
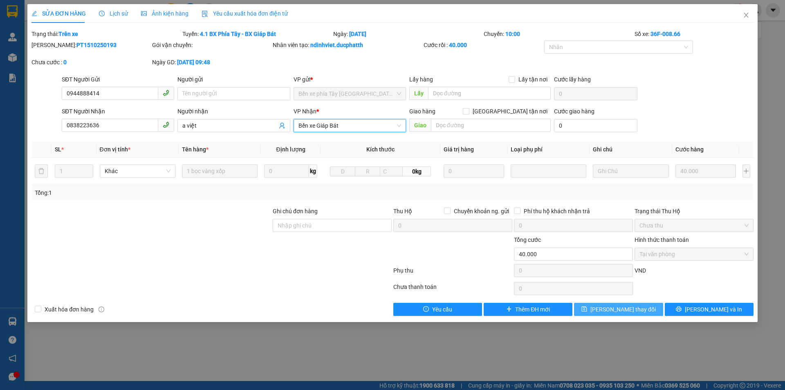
click at [617, 309] on span "[PERSON_NAME] thay đổi" at bounding box center [622, 309] width 65 height 9
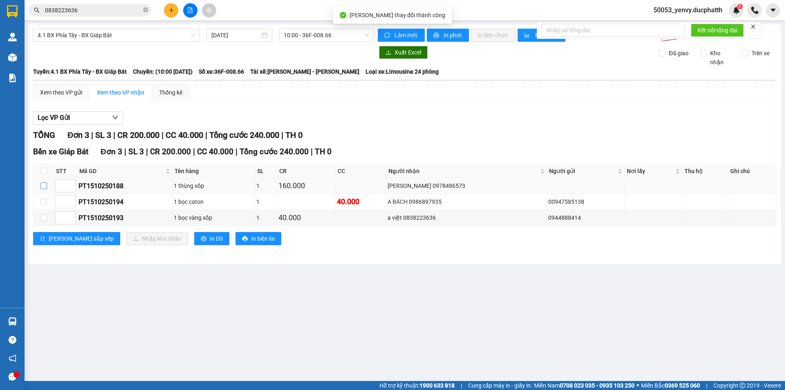
click at [43, 186] on input "checkbox" at bounding box center [43, 185] width 7 height 7
checkbox input "true"
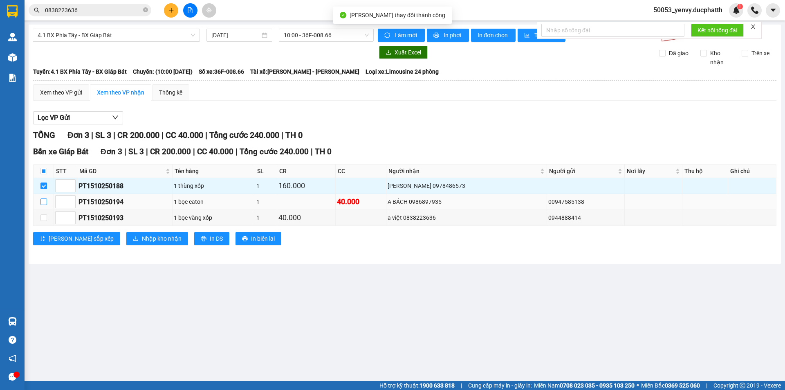
click at [46, 198] on label at bounding box center [43, 201] width 7 height 9
click at [46, 198] on input "checkbox" at bounding box center [43, 201] width 7 height 7
checkbox input "true"
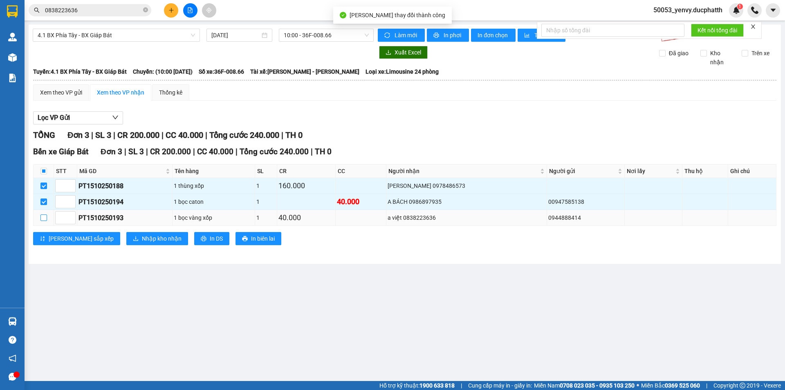
drag, startPoint x: 46, startPoint y: 216, endPoint x: 99, endPoint y: 231, distance: 55.6
click at [46, 217] on input "checkbox" at bounding box center [43, 217] width 7 height 7
checkbox input "true"
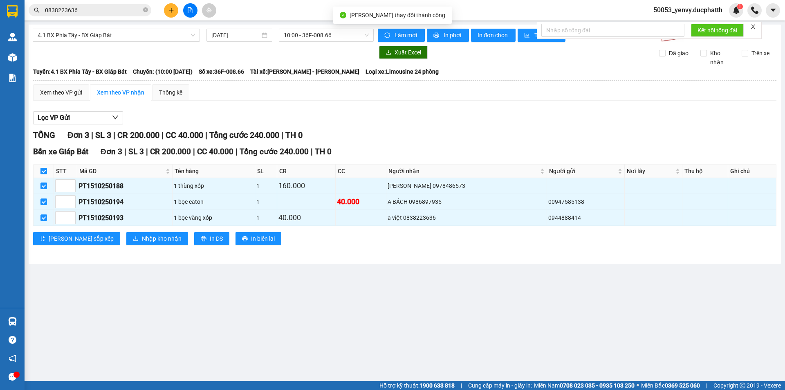
click at [118, 231] on div "Bến xe Giáp Bát Đơn 3 | SL 3 | CR 200.000 | CC 40.000 | Tổng cước 240.000 | TH …" at bounding box center [404, 199] width 743 height 106
click at [142, 238] on span "Nhập kho nhận" at bounding box center [162, 238] width 40 height 9
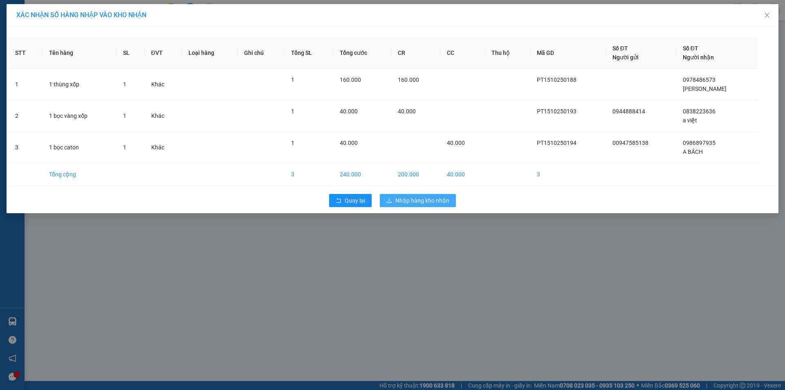
click at [422, 198] on span "Nhập hàng kho nhận" at bounding box center [422, 200] width 54 height 9
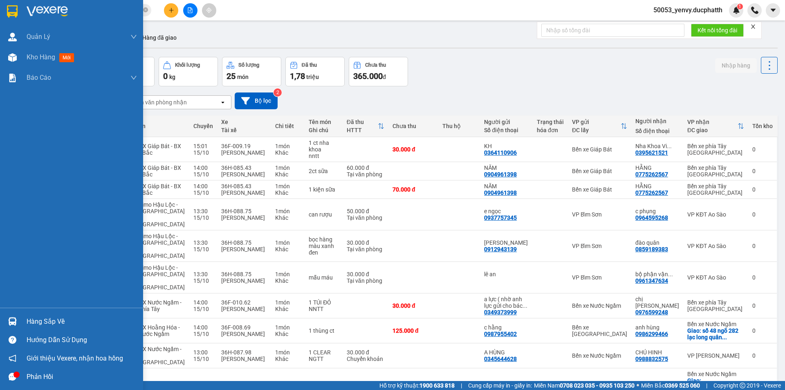
click at [30, 320] on div "Hàng sắp về" at bounding box center [82, 321] width 110 height 12
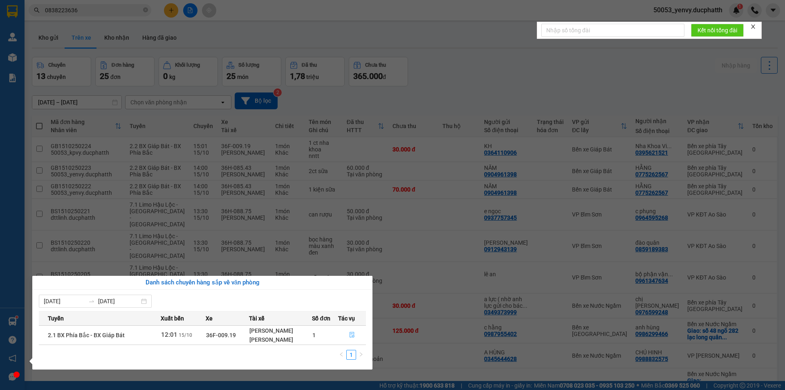
click at [350, 334] on icon "file-done" at bounding box center [352, 335] width 5 height 6
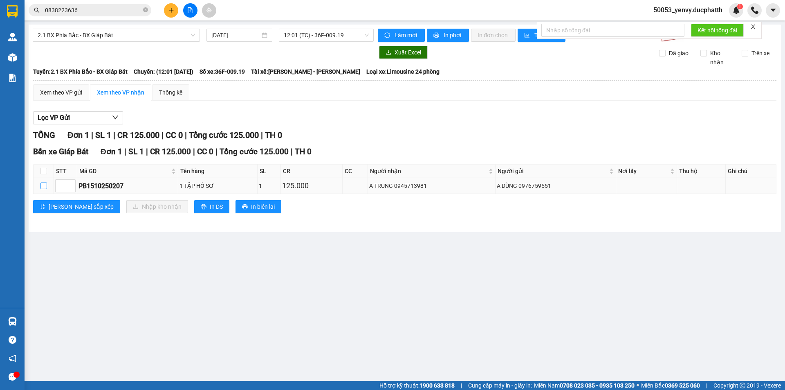
click at [42, 184] on input "checkbox" at bounding box center [43, 185] width 7 height 7
checkbox input "true"
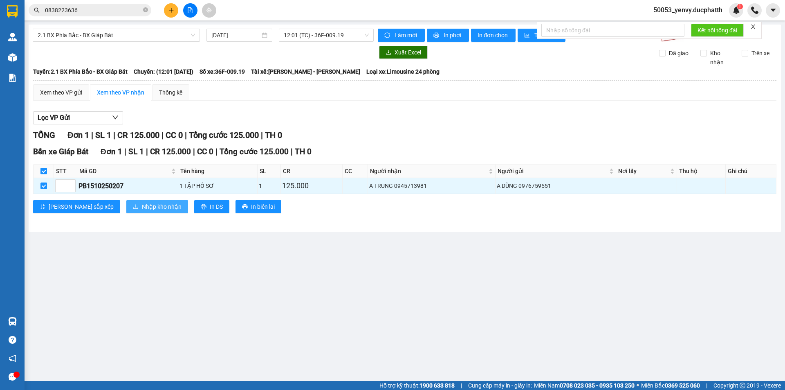
click at [142, 207] on span "Nhập kho nhận" at bounding box center [162, 206] width 40 height 9
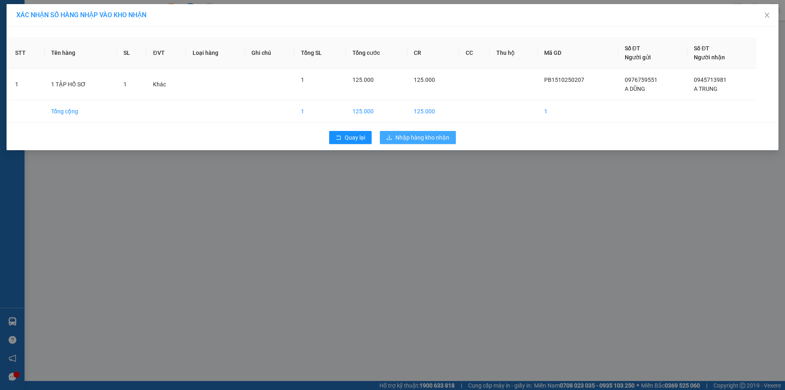
click at [440, 137] on span "Nhập hàng kho nhận" at bounding box center [422, 137] width 54 height 9
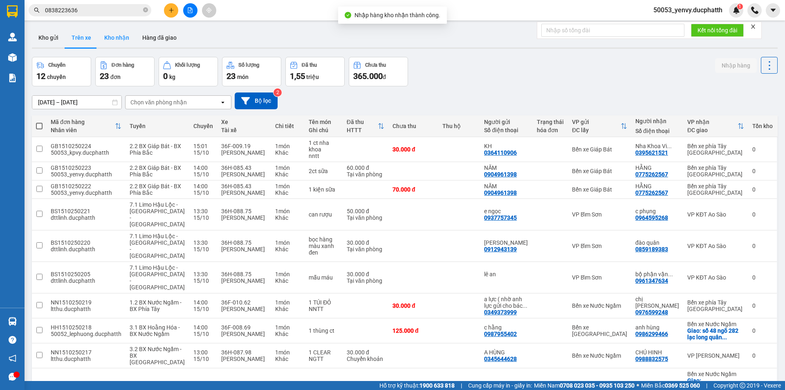
click at [115, 42] on button "Kho nhận" at bounding box center [117, 38] width 38 height 20
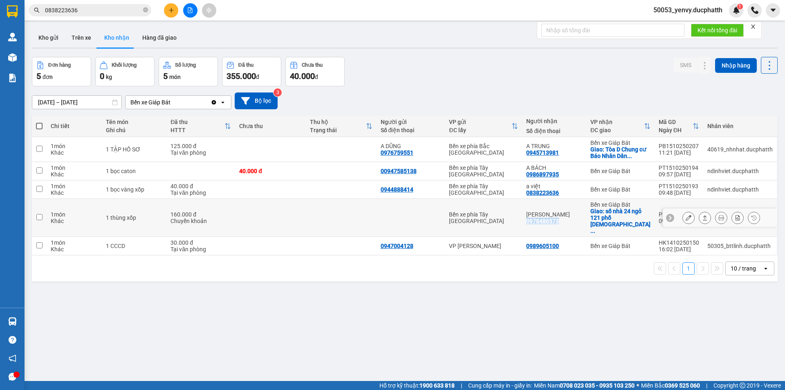
copy div "0978486573"
drag, startPoint x: 568, startPoint y: 213, endPoint x: 533, endPoint y: 214, distance: 34.8
click at [533, 214] on td "[PERSON_NAME] 0978486573" at bounding box center [554, 218] width 64 height 38
checkbox input "true"
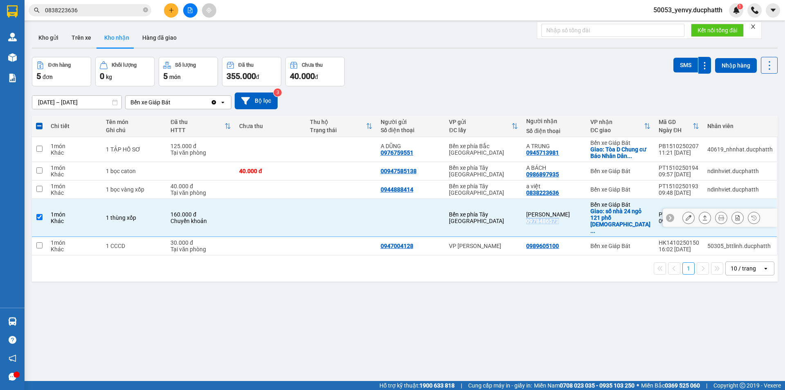
copy div "0978486573"
click at [686, 215] on icon at bounding box center [689, 218] width 6 height 6
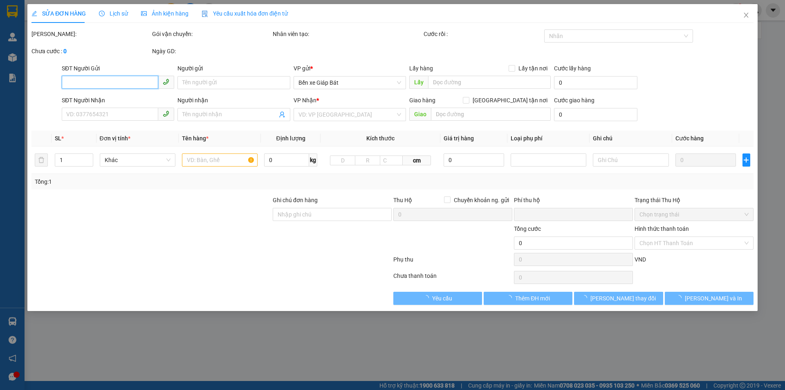
type input "0978486573"
type input "[PERSON_NAME]"
checkbox input "true"
type input "số nhà 24 ngỏ 121 phố [DEMOGRAPHIC_DATA][GEOGRAPHIC_DATA]"
type input "GỬI TT ck 15/109h8 [PERSON_NAME] (160k)"
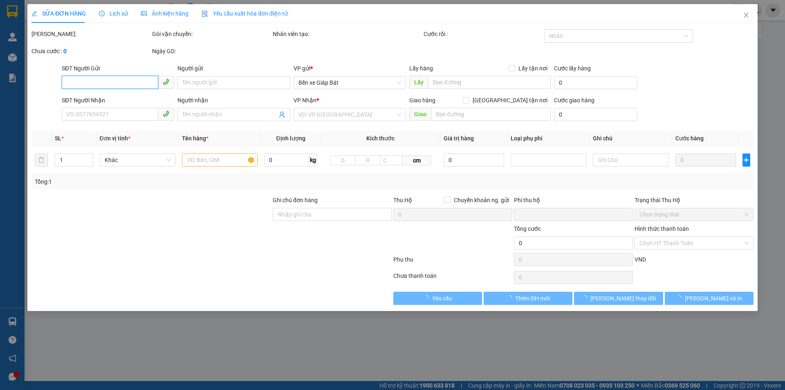
type input "0"
type input "160.000"
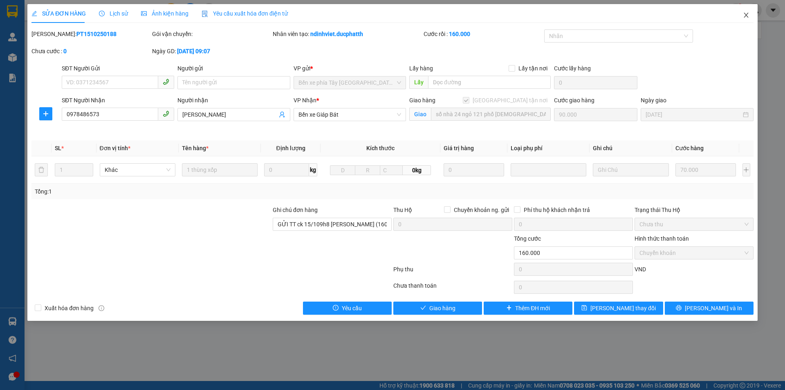
click at [744, 18] on icon "close" at bounding box center [746, 15] width 7 height 7
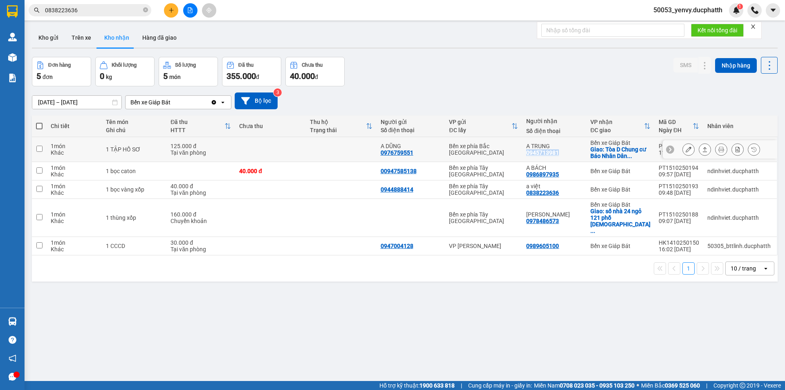
copy div "0945713981"
drag, startPoint x: 569, startPoint y: 153, endPoint x: 533, endPoint y: 152, distance: 36.4
click at [533, 152] on td "A TRUNG 0945713981" at bounding box center [554, 149] width 64 height 25
checkbox input "true"
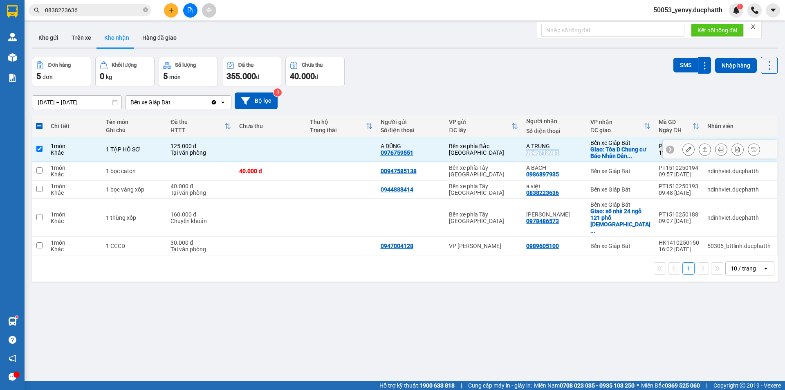
click at [686, 148] on icon at bounding box center [689, 149] width 6 height 6
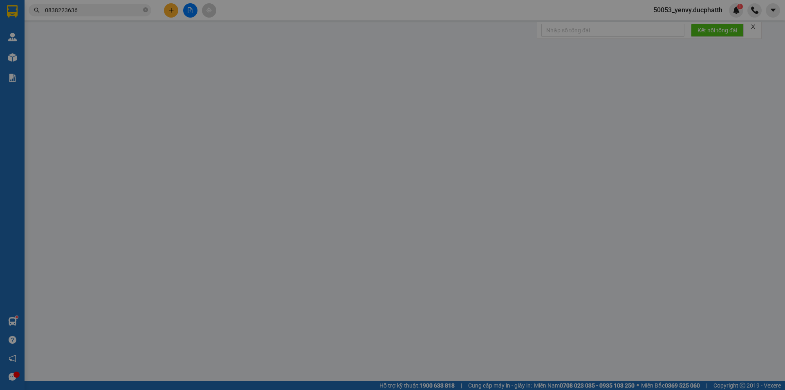
type input "0976759551"
type input "A DŨNG"
type input "0945713981"
type input "A TRUNG"
checkbox input "true"
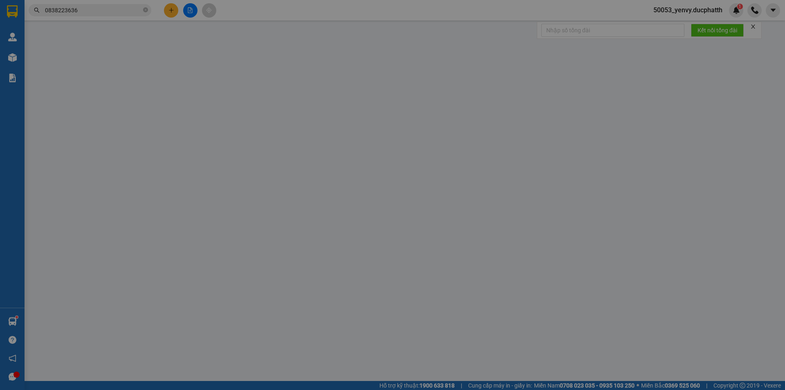
type input "Tòa D Chung cư [PERSON_NAME], Chung cư Báo Nhân dân, [GEOGRAPHIC_DATA], [GEOGRA…"
type input "ngtt"
type input "0"
type input "125.000"
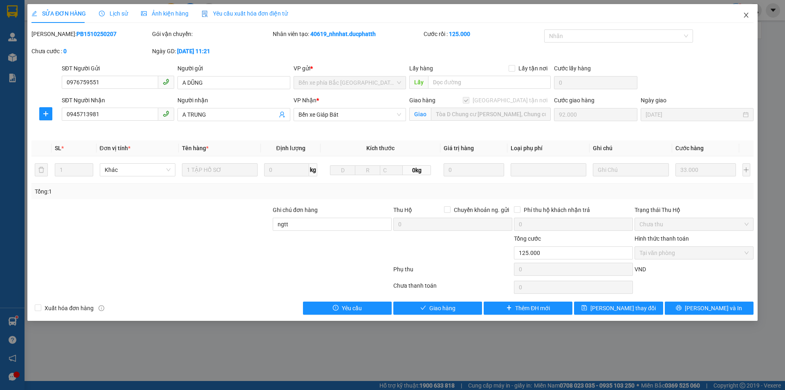
drag, startPoint x: 748, startPoint y: 10, endPoint x: 730, endPoint y: 13, distance: 18.6
click at [748, 10] on span "Close" at bounding box center [746, 15] width 23 height 23
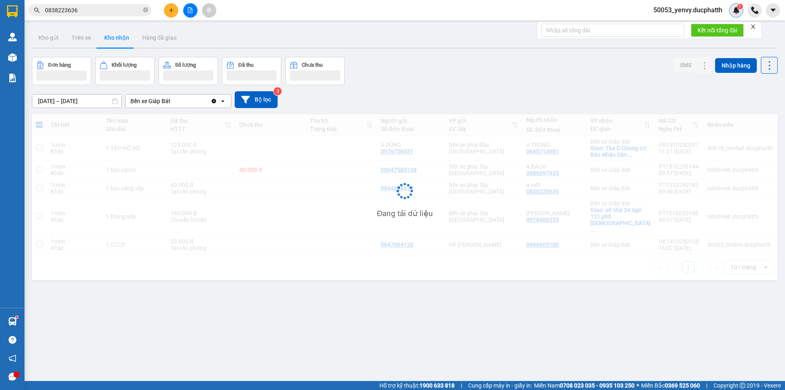
click at [738, 16] on div "1" at bounding box center [736, 10] width 14 height 14
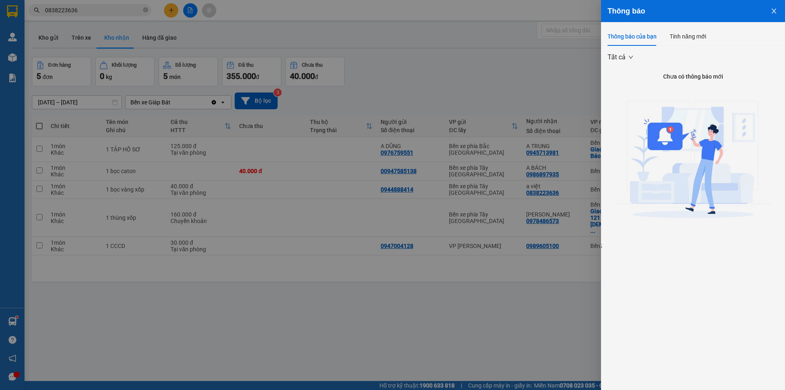
click at [579, 66] on div at bounding box center [392, 195] width 785 height 390
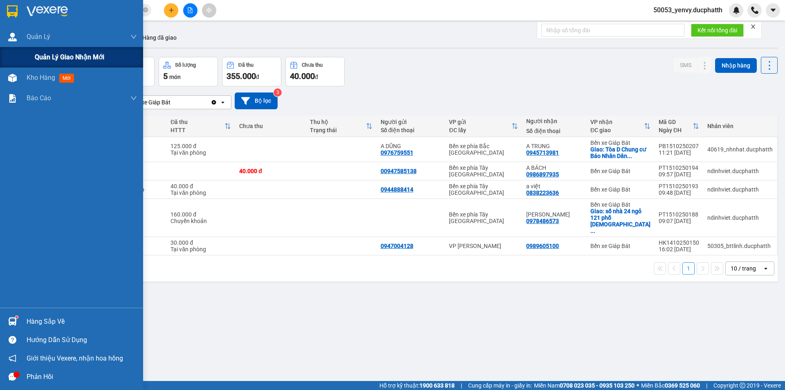
click at [40, 56] on span "Quản lý giao nhận mới" at bounding box center [70, 57] width 70 height 10
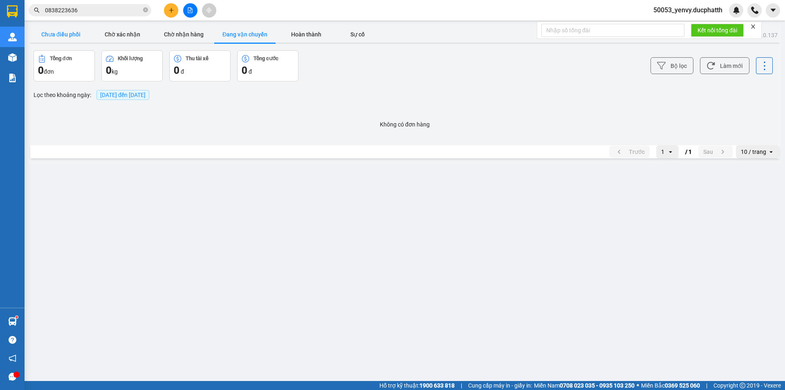
click at [59, 33] on button "Chưa điều phối" at bounding box center [60, 34] width 61 height 16
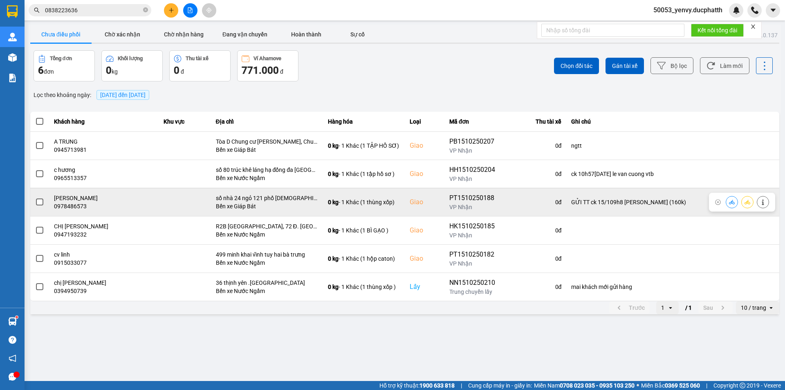
click at [730, 203] on icon at bounding box center [732, 202] width 6 height 4
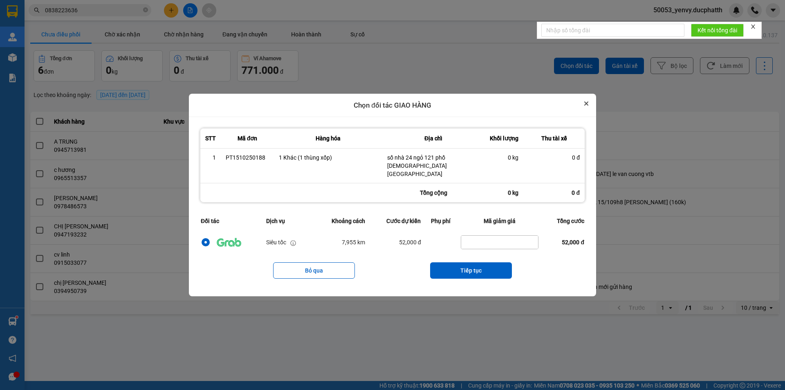
click at [586, 105] on icon "Close" at bounding box center [586, 103] width 3 height 3
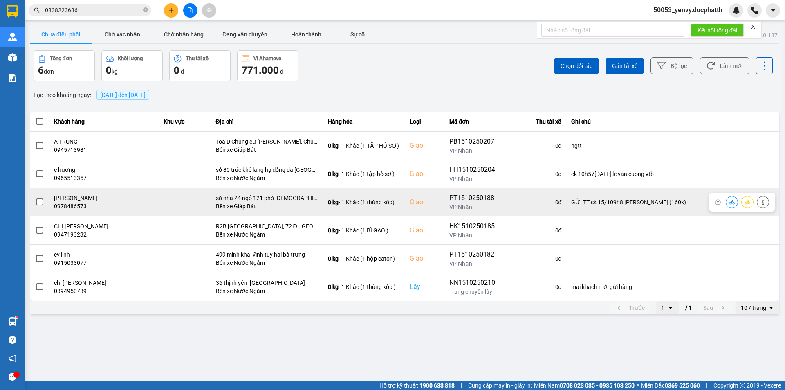
click at [39, 202] on span at bounding box center [39, 201] width 7 height 7
click at [35, 198] on input "checkbox" at bounding box center [35, 198] width 0 height 0
click at [730, 204] on icon at bounding box center [732, 202] width 6 height 4
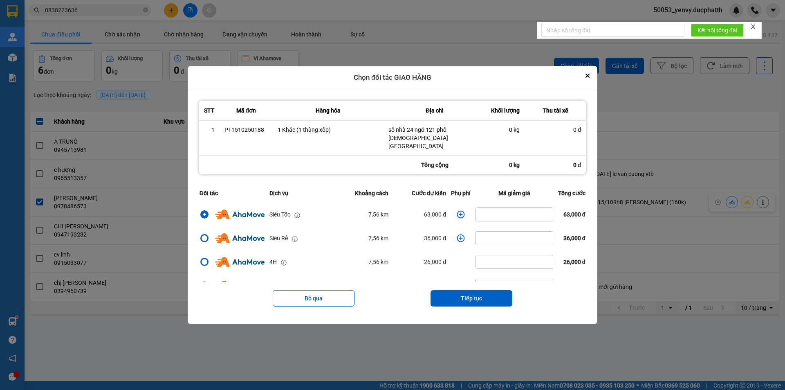
click at [458, 212] on icon "dialog" at bounding box center [461, 214] width 8 height 8
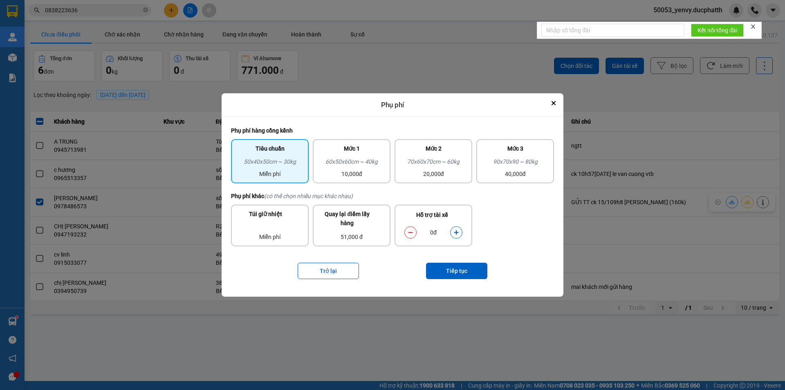
click at [456, 233] on icon "dialog" at bounding box center [456, 232] width 4 height 4
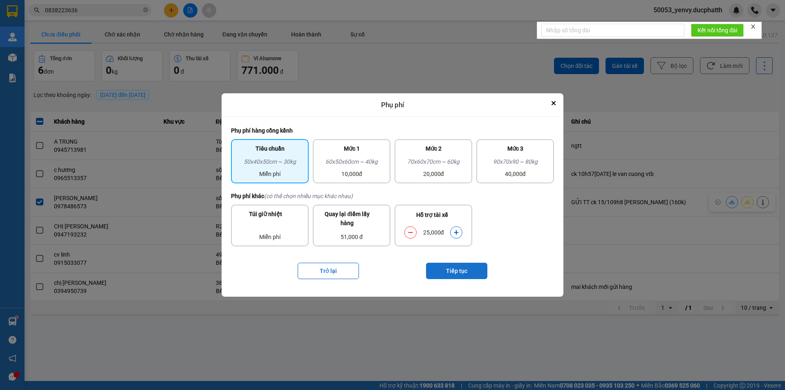
click at [454, 272] on button "Tiếp tục" at bounding box center [456, 271] width 61 height 16
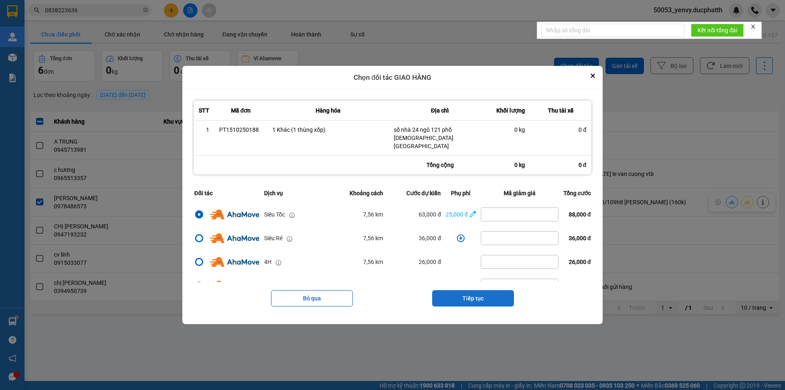
click at [479, 292] on button "Tiếp tục" at bounding box center [473, 298] width 82 height 16
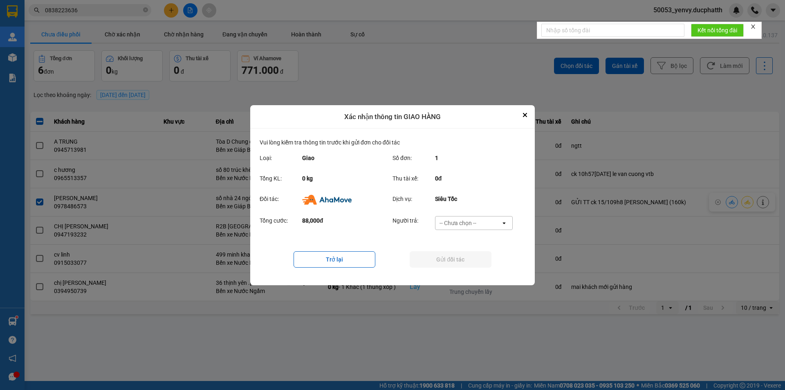
click at [461, 225] on div "-- Chưa chọn --" at bounding box center [458, 223] width 37 height 8
click at [461, 265] on div "Ví Ahamove" at bounding box center [474, 269] width 78 height 15
click at [464, 260] on button "Gửi đối tác" at bounding box center [451, 259] width 82 height 16
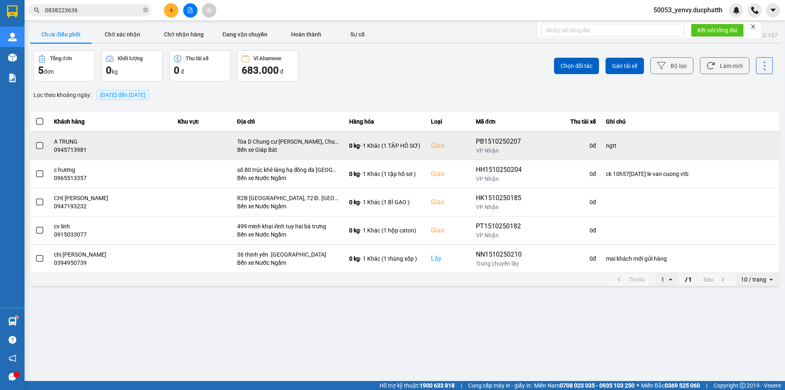
click at [41, 145] on span at bounding box center [39, 145] width 7 height 7
click at [35, 141] on input "checkbox" at bounding box center [35, 141] width 0 height 0
click at [732, 144] on icon at bounding box center [732, 145] width 6 height 4
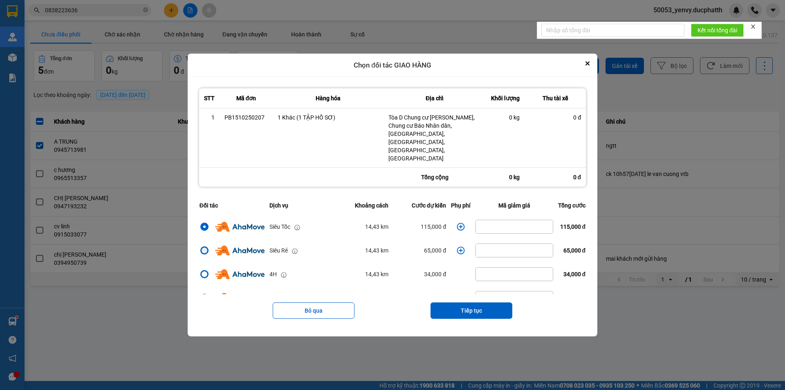
click at [200, 246] on div "dialog" at bounding box center [204, 250] width 8 height 8
click at [200, 250] on input "dialog" at bounding box center [200, 250] width 0 height 0
click at [457, 246] on icon "dialog" at bounding box center [461, 250] width 8 height 8
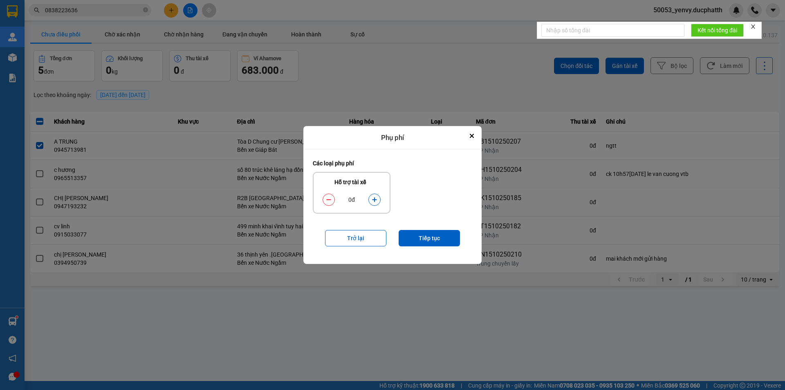
click at [379, 198] on button "dialog" at bounding box center [374, 200] width 11 height 14
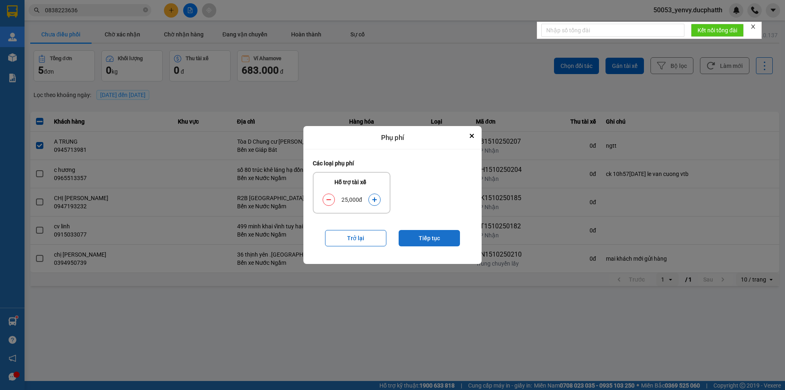
click at [413, 235] on button "Tiếp tục" at bounding box center [429, 238] width 61 height 16
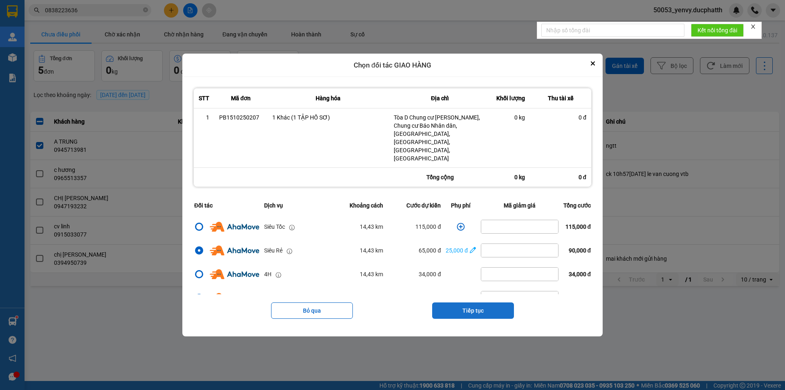
click at [487, 302] on button "Tiếp tục" at bounding box center [473, 310] width 82 height 16
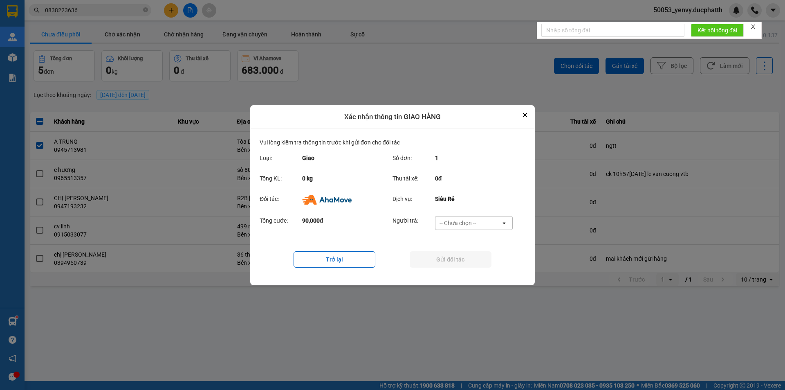
click at [457, 223] on div "-- Chưa chọn --" at bounding box center [458, 223] width 37 height 8
click at [461, 271] on span "Ví Ahamove" at bounding box center [457, 269] width 33 height 8
click at [455, 257] on button "Gửi đối tác" at bounding box center [451, 259] width 82 height 16
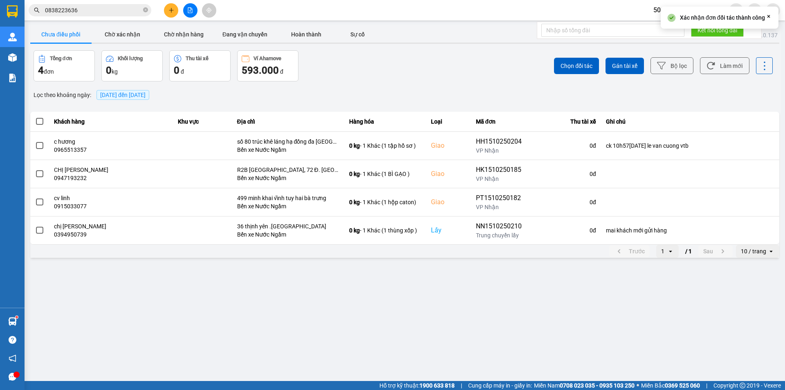
click at [135, 25] on div "ver: 0.0.137 Chưa điều phối Chờ xác nhận Chờ nhận hàng Đang vận chuyển Hoàn thà…" at bounding box center [405, 142] width 752 height 235
click at [130, 31] on button "Chờ xác nhận" at bounding box center [122, 34] width 61 height 16
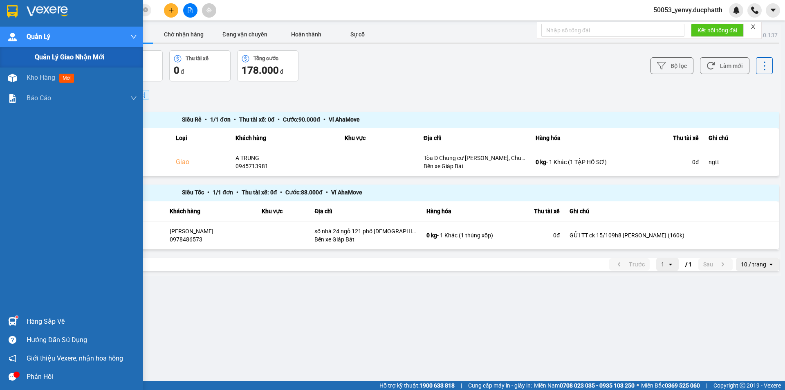
click at [62, 52] on span "Quản lý giao nhận mới" at bounding box center [70, 57] width 70 height 10
click at [30, 58] on span "Kho hàng" at bounding box center [41, 57] width 29 height 8
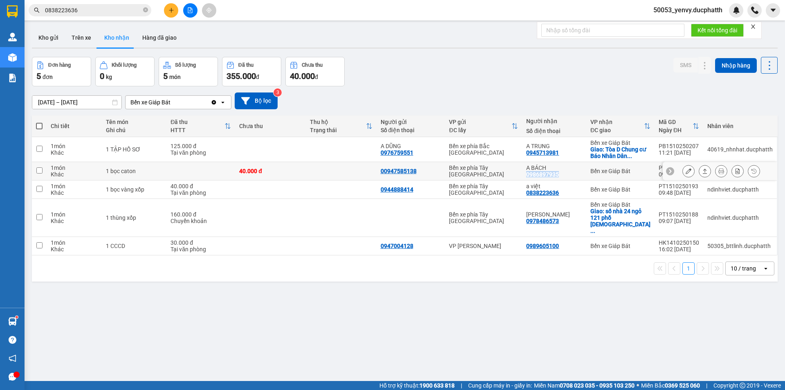
copy div "0986897935"
drag, startPoint x: 568, startPoint y: 174, endPoint x: 535, endPoint y: 174, distance: 32.3
click at [535, 174] on div "A BÁCH 0986897935" at bounding box center [554, 170] width 56 height 13
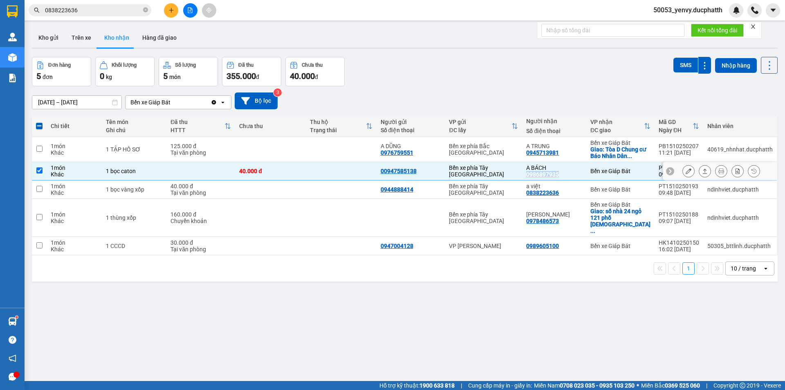
click at [38, 173] on input "checkbox" at bounding box center [39, 170] width 6 height 6
checkbox input "false"
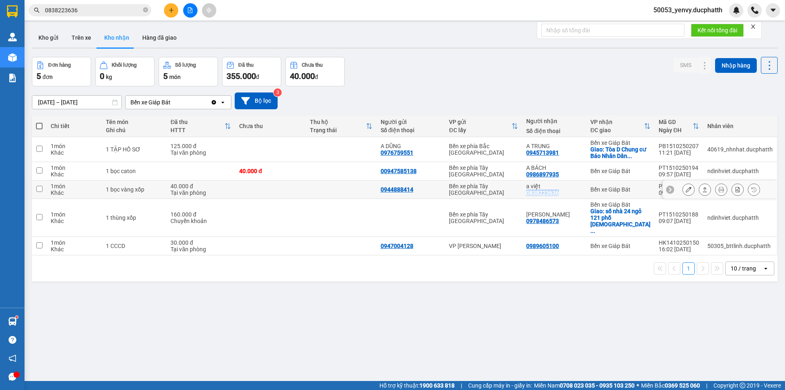
copy div "0838223636"
drag, startPoint x: 573, startPoint y: 189, endPoint x: 569, endPoint y: 194, distance: 6.1
click at [569, 194] on div "a việt 0838223636" at bounding box center [554, 189] width 56 height 13
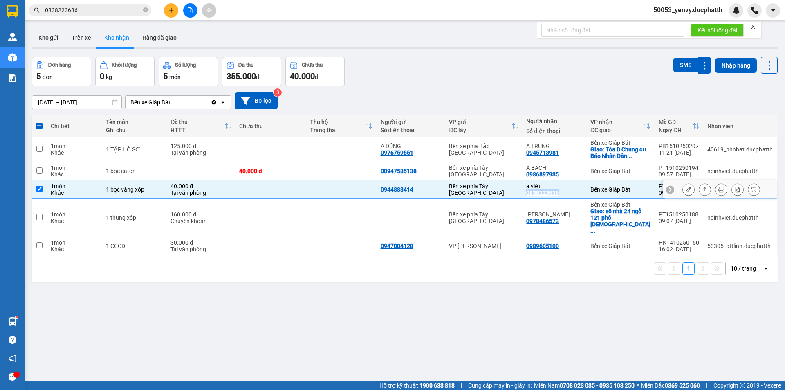
drag, startPoint x: 40, startPoint y: 187, endPoint x: 45, endPoint y: 186, distance: 4.6
click at [40, 187] on input "checkbox" at bounding box center [39, 189] width 6 height 6
checkbox input "false"
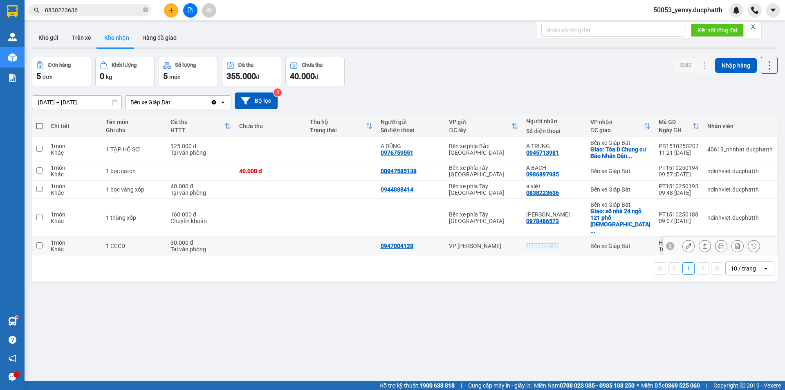
copy div "0989605100"
drag, startPoint x: 569, startPoint y: 231, endPoint x: 533, endPoint y: 231, distance: 36.4
click at [533, 237] on td "0989605100" at bounding box center [554, 246] width 64 height 18
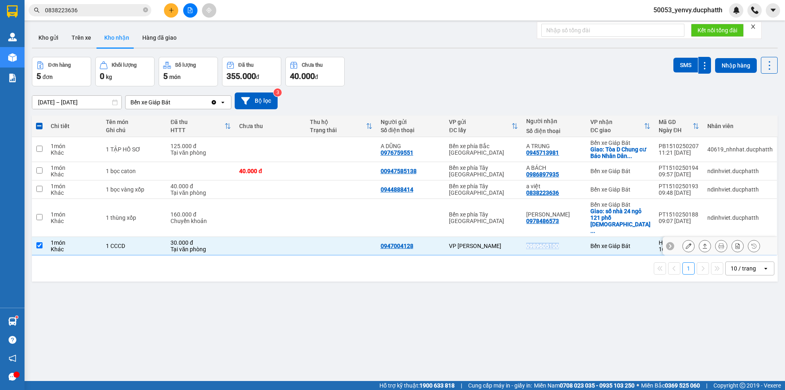
click at [40, 242] on input "checkbox" at bounding box center [39, 245] width 6 height 6
checkbox input "false"
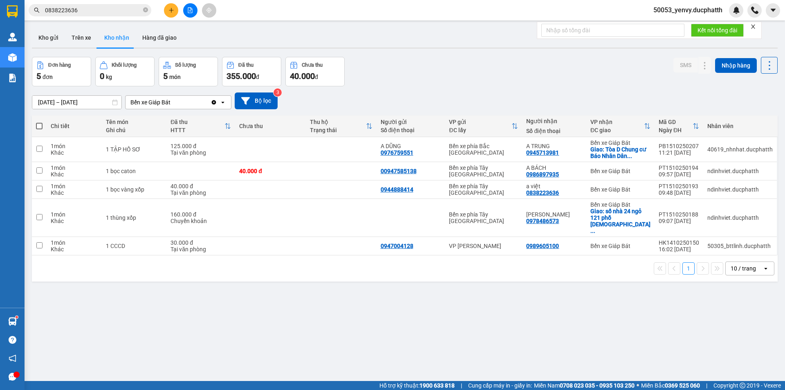
click at [464, 53] on div "ver 1.8.147 Kho gửi Trên xe Kho nhận Hàng đã giao Đơn hàng 5 đơn Khối lượng 0 k…" at bounding box center [405, 220] width 752 height 390
click at [686, 189] on icon at bounding box center [689, 189] width 6 height 6
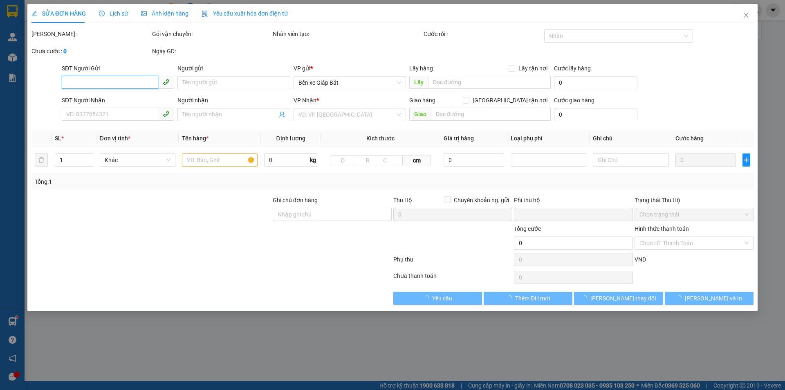
type input "0944888414"
type input "0838223636"
type input "a việt"
type input "0"
type input "40.000"
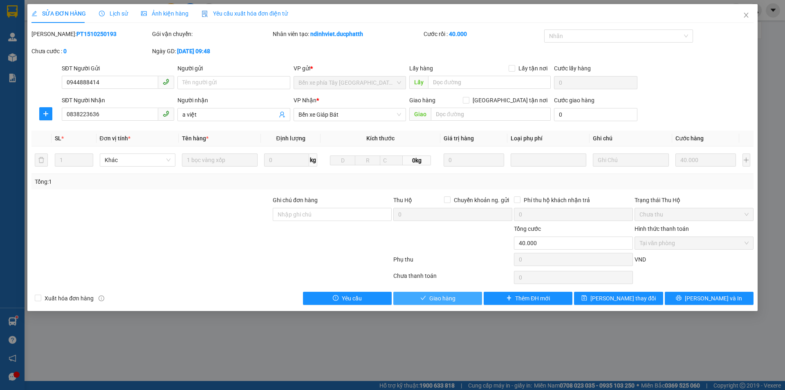
click at [450, 302] on span "Giao hàng" at bounding box center [442, 298] width 26 height 9
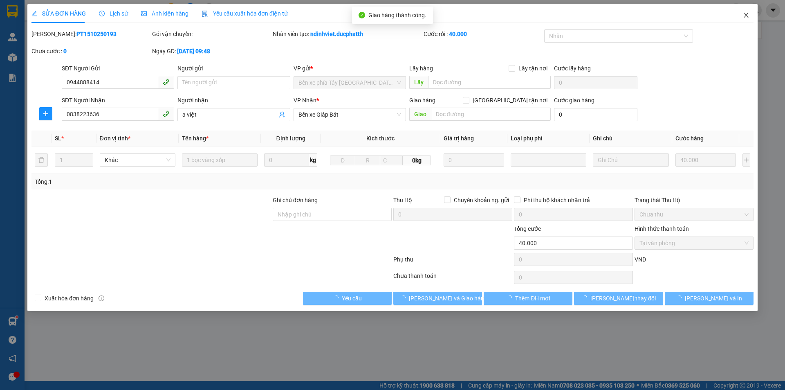
click at [750, 13] on span "Close" at bounding box center [746, 15] width 23 height 23
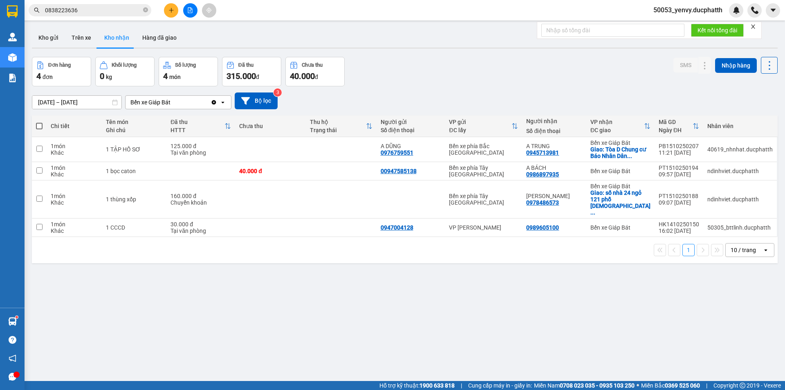
click at [764, 62] on icon at bounding box center [769, 65] width 11 height 11
click at [733, 89] on icon "Menu" at bounding box center [731, 88] width 8 height 8
drag, startPoint x: 765, startPoint y: 64, endPoint x: 762, endPoint y: 71, distance: 7.9
click at [765, 64] on icon at bounding box center [769, 65] width 11 height 11
click at [746, 101] on span "Làm mới" at bounding box center [752, 102] width 22 height 8
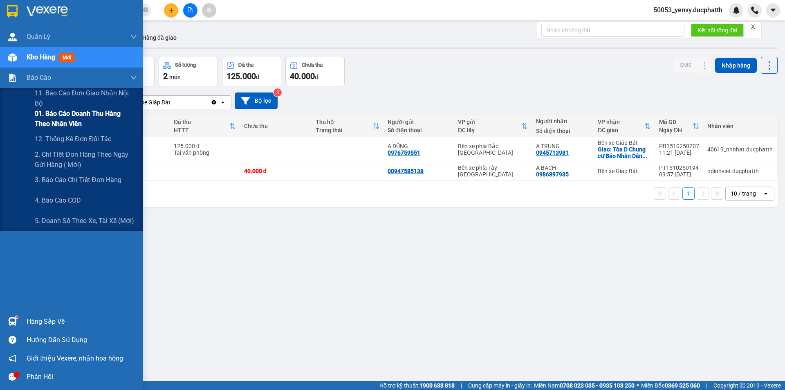
click at [70, 120] on span "01. Báo cáo doanh thu hàng theo nhân viên" at bounding box center [86, 118] width 102 height 20
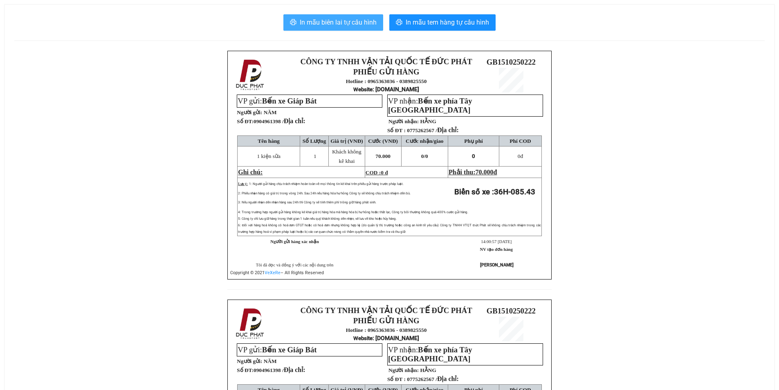
click at [338, 18] on span "In mẫu biên lai tự cấu hình" at bounding box center [338, 22] width 77 height 10
